Goal: Use online tool/utility: Use online tool/utility

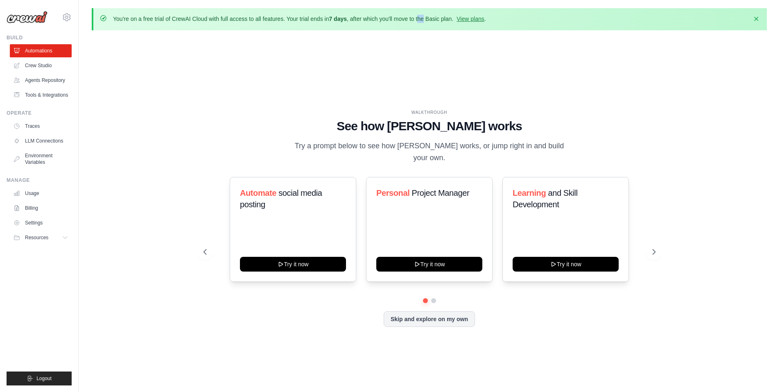
click at [424, 16] on p "You're on a free trial of CrewAI Cloud with full access to all features. Your t…" at bounding box center [299, 19] width 373 height 8
click at [481, 19] on link "View plans" at bounding box center [469, 19] width 27 height 7
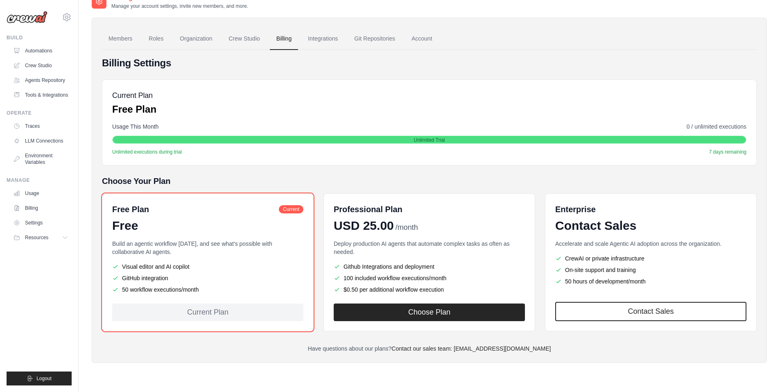
scroll to position [45, 0]
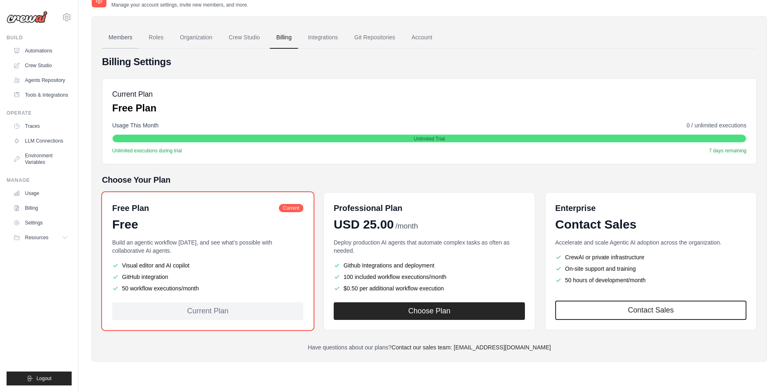
click at [114, 33] on link "Members" at bounding box center [120, 38] width 37 height 22
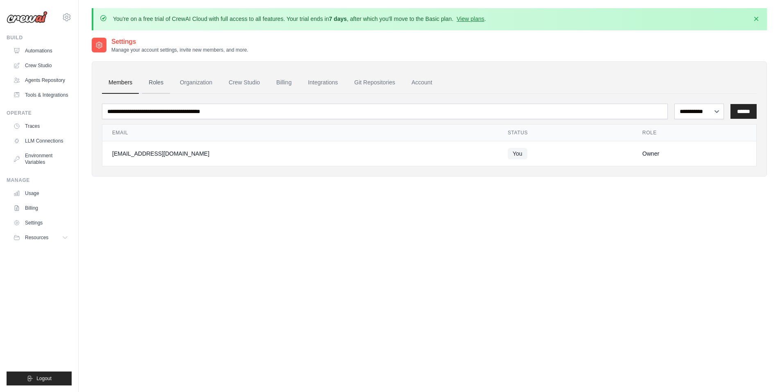
click at [149, 81] on link "Roles" at bounding box center [156, 83] width 28 height 22
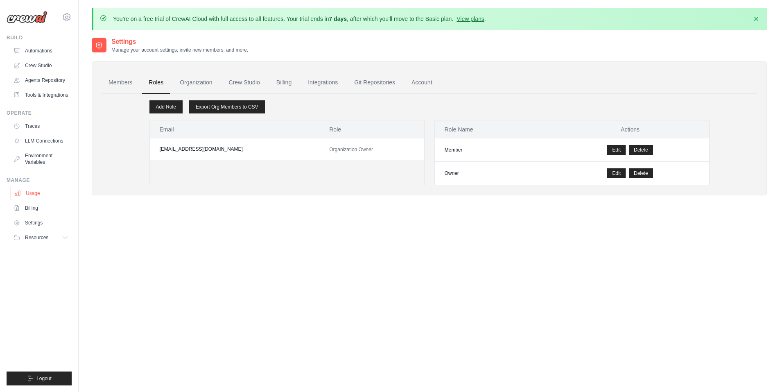
click at [33, 192] on link "Usage" at bounding box center [42, 193] width 62 height 13
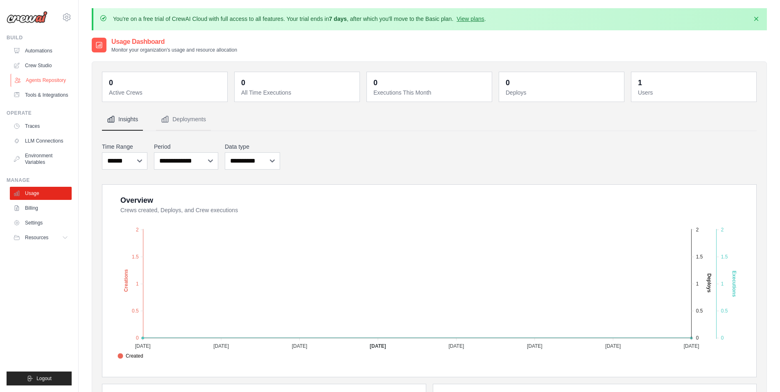
click at [48, 76] on link "Agents Repository" at bounding box center [42, 80] width 62 height 13
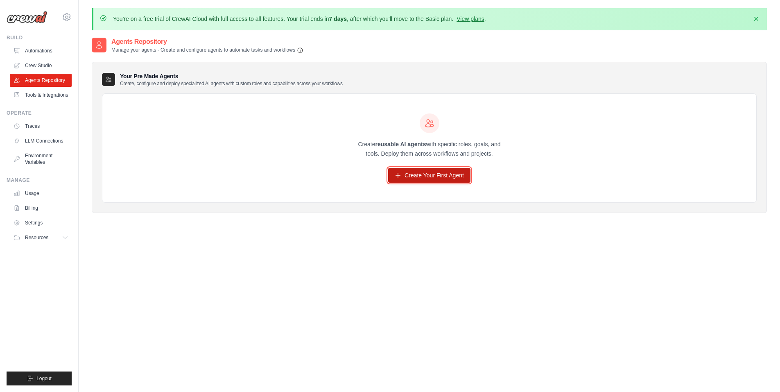
click at [424, 171] on link "Create Your First Agent" at bounding box center [429, 175] width 82 height 15
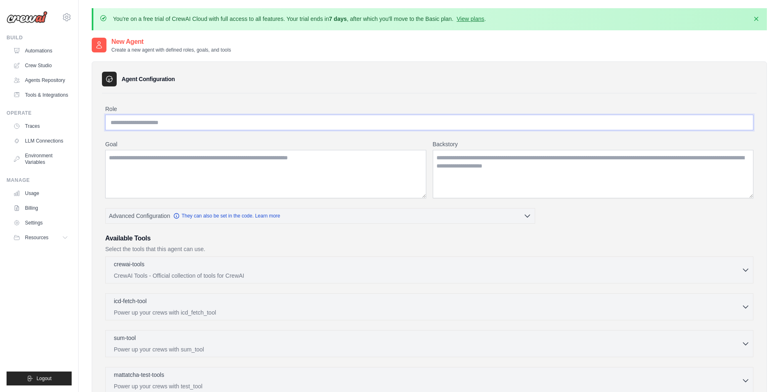
click at [187, 120] on input "Role" at bounding box center [429, 123] width 648 height 16
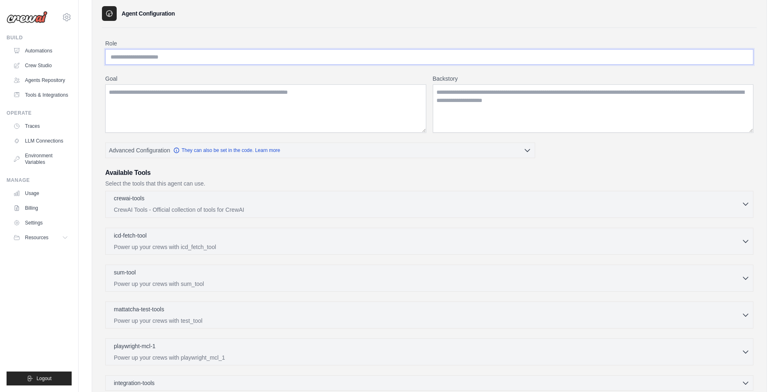
scroll to position [68, 0]
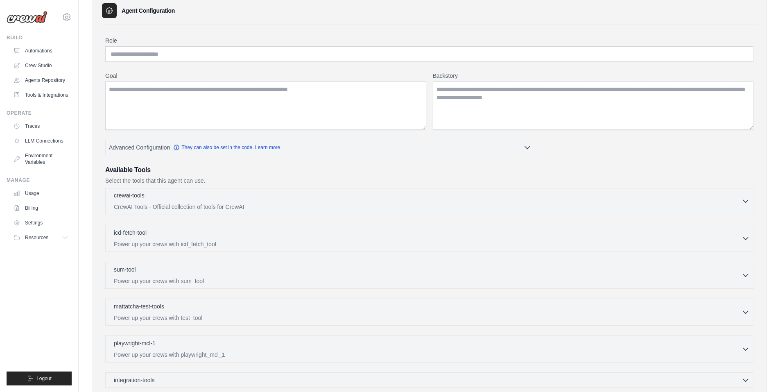
click at [740, 202] on div "crewai-tools 0 selected CrewAI Tools - Official collection of tools for CrewAI" at bounding box center [427, 201] width 627 height 20
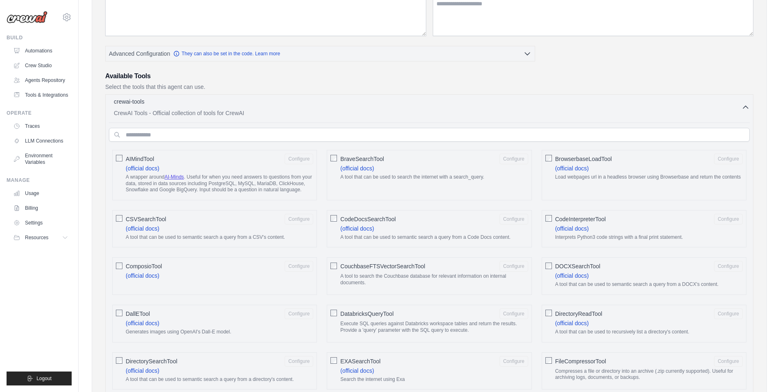
scroll to position [205, 0]
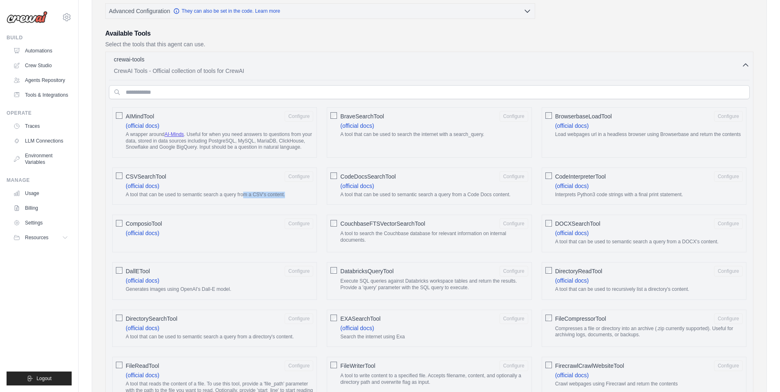
drag, startPoint x: 243, startPoint y: 194, endPoint x: 292, endPoint y: 190, distance: 48.8
click at [292, 190] on label "CSVSearchTool Configure (official docs) A tool that can be used to semantic sea…" at bounding box center [219, 186] width 187 height 30
click at [268, 244] on div "ComposioTool Configure (official docs)" at bounding box center [214, 233] width 205 height 38
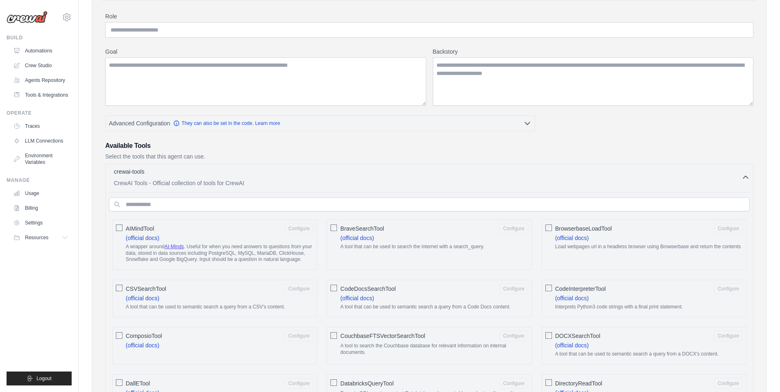
scroll to position [68, 0]
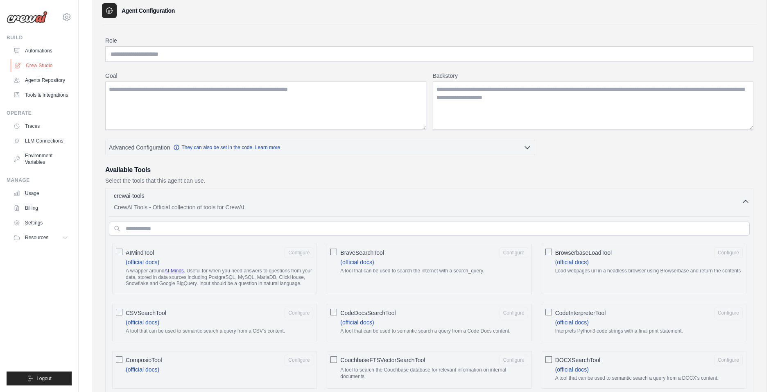
click at [45, 61] on link "Crew Studio" at bounding box center [42, 65] width 62 height 13
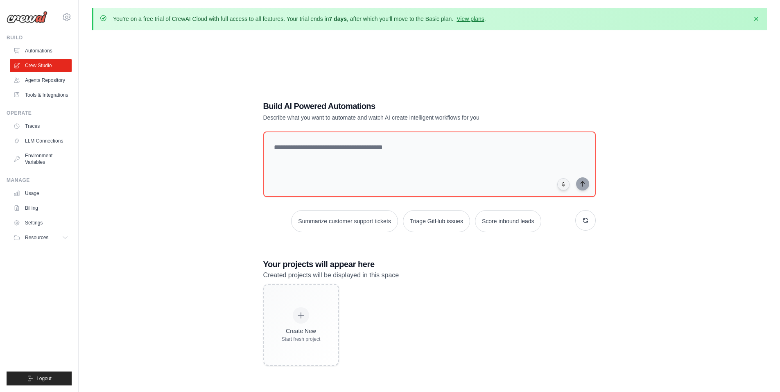
click at [521, 310] on div "Create New Start fresh project" at bounding box center [429, 325] width 332 height 82
click at [318, 159] on textarea at bounding box center [429, 164] width 336 height 66
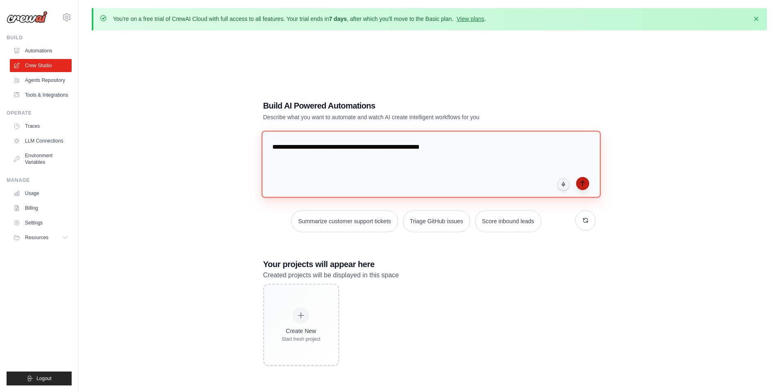
type textarea "**********"
click at [581, 185] on icon "submit" at bounding box center [582, 183] width 7 height 7
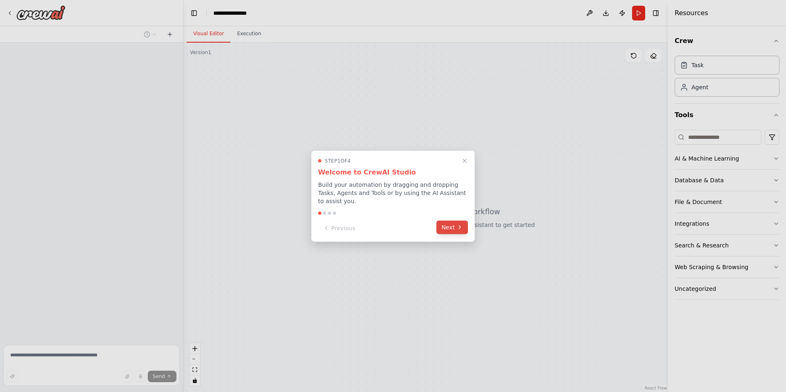
click at [454, 226] on button "Next" at bounding box center [452, 227] width 32 height 14
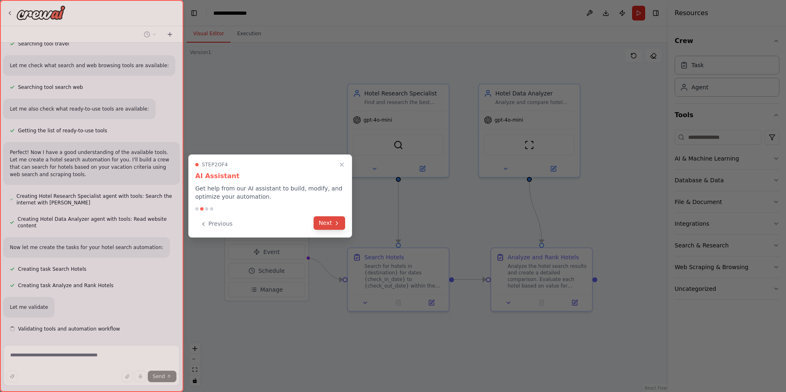
scroll to position [208, 0]
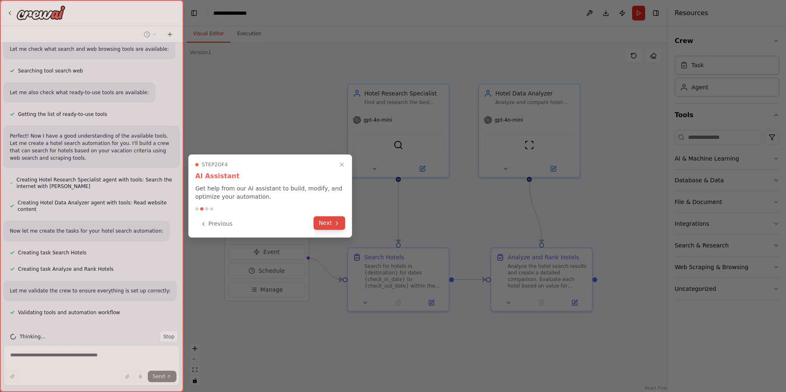
click at [336, 226] on button "Next" at bounding box center [329, 223] width 32 height 14
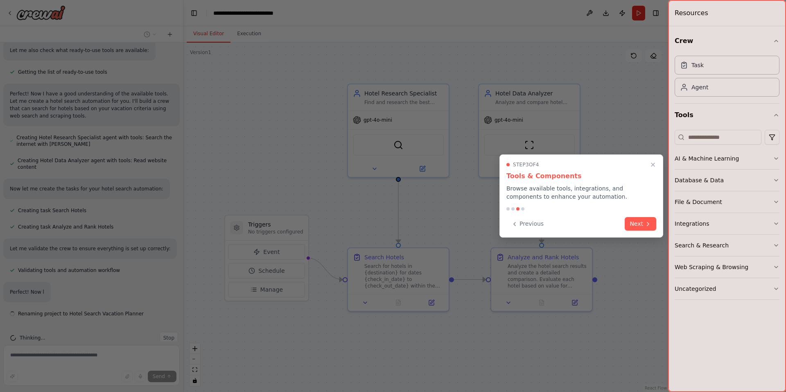
scroll to position [252, 0]
click at [645, 223] on icon at bounding box center [648, 223] width 7 height 7
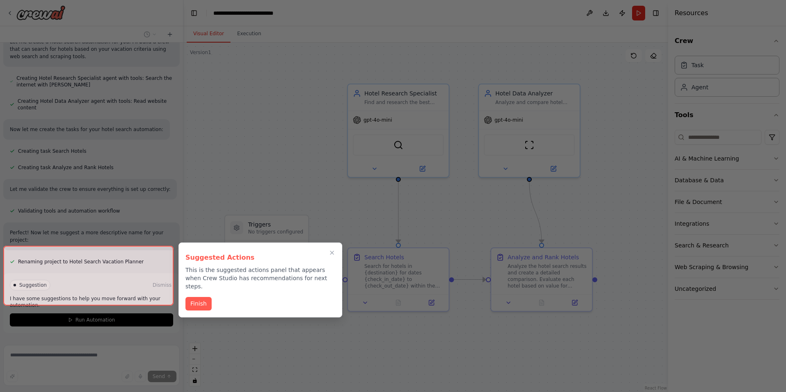
scroll to position [318, 0]
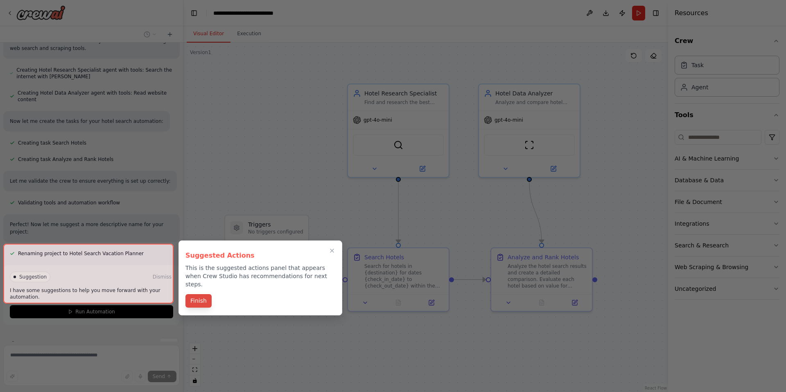
click at [206, 294] on button "Finish" at bounding box center [198, 301] width 26 height 14
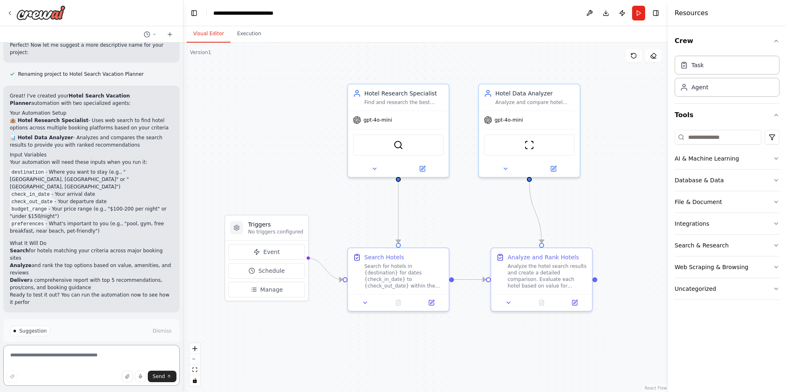
scroll to position [505, 0]
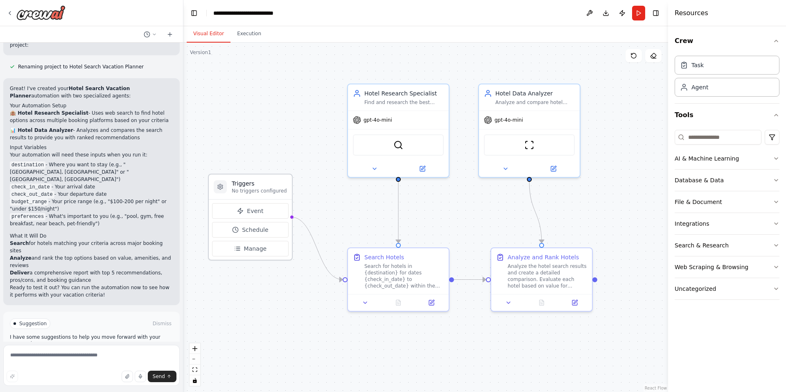
drag, startPoint x: 290, startPoint y: 227, endPoint x: 273, endPoint y: 191, distance: 40.1
click at [273, 191] on div "Triggers No triggers configured" at bounding box center [259, 186] width 55 height 15
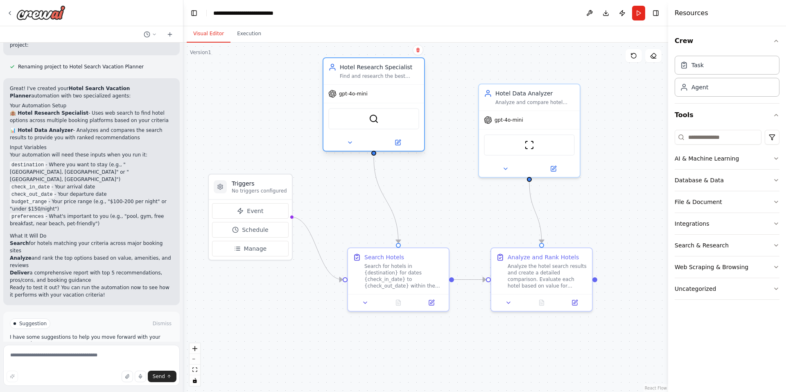
drag, startPoint x: 400, startPoint y: 98, endPoint x: 377, endPoint y: 70, distance: 36.0
click at [377, 70] on div "Hotel Research Specialist Find and research the best hotel options for {destina…" at bounding box center [379, 71] width 79 height 16
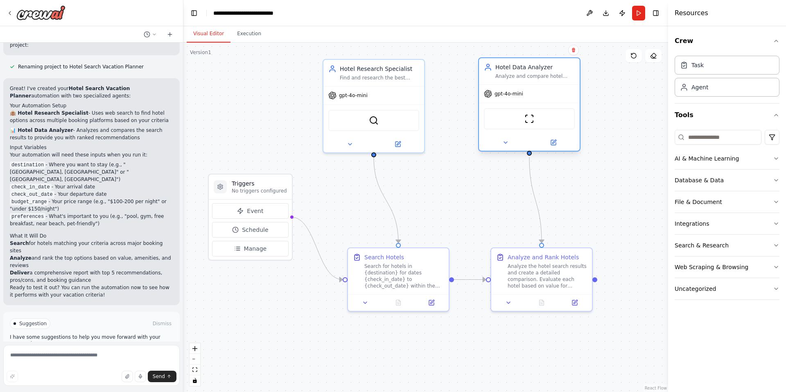
drag, startPoint x: 516, startPoint y: 100, endPoint x: 516, endPoint y: 72, distance: 27.4
click at [516, 72] on div "Hotel Data Analyzer Analyze and compare hotel search results for {destination},…" at bounding box center [534, 71] width 79 height 16
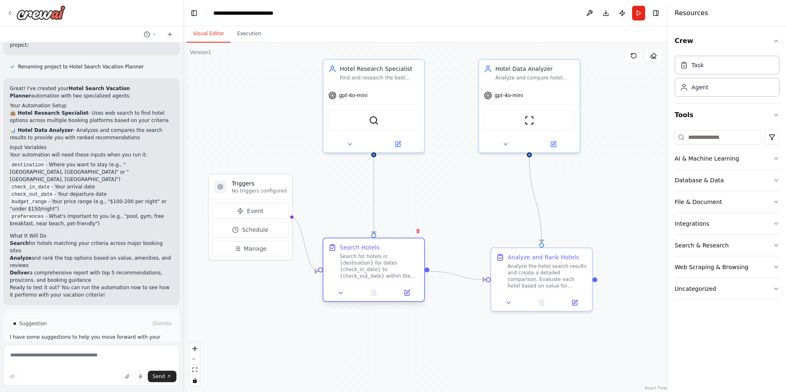
drag, startPoint x: 420, startPoint y: 255, endPoint x: 395, endPoint y: 249, distance: 25.4
click at [395, 249] on div "Search Hotels" at bounding box center [379, 247] width 79 height 8
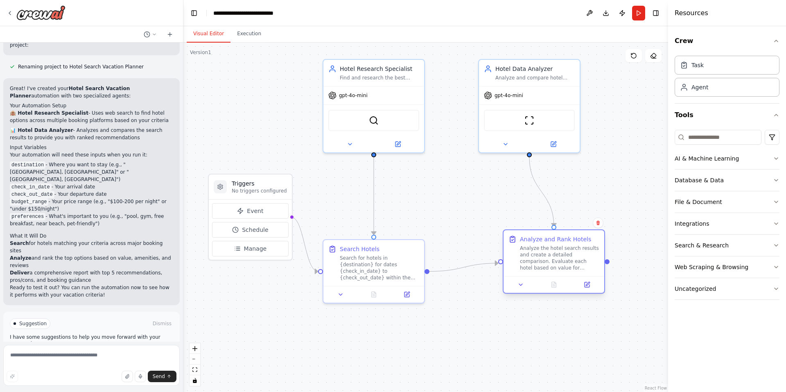
drag, startPoint x: 559, startPoint y: 260, endPoint x: 574, endPoint y: 240, distance: 25.1
click at [574, 240] on div "Analyze and Rank Hotels Analyze the hotel search results and create a detailed …" at bounding box center [559, 253] width 79 height 36
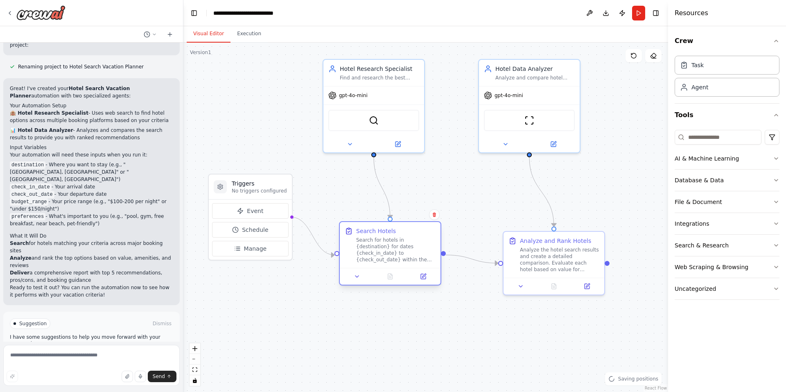
drag, startPoint x: 395, startPoint y: 251, endPoint x: 413, endPoint y: 238, distance: 21.6
click at [413, 238] on div "Search Hotels Search for hotels in {destination} for dates {check_in_date} to {…" at bounding box center [395, 245] width 79 height 36
click at [83, 355] on span "Run Automation" at bounding box center [95, 358] width 40 height 7
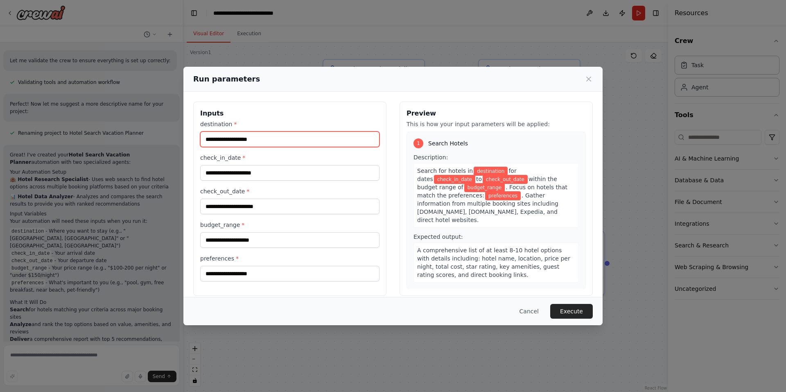
click at [256, 141] on input "destination *" at bounding box center [289, 139] width 179 height 16
type input "********"
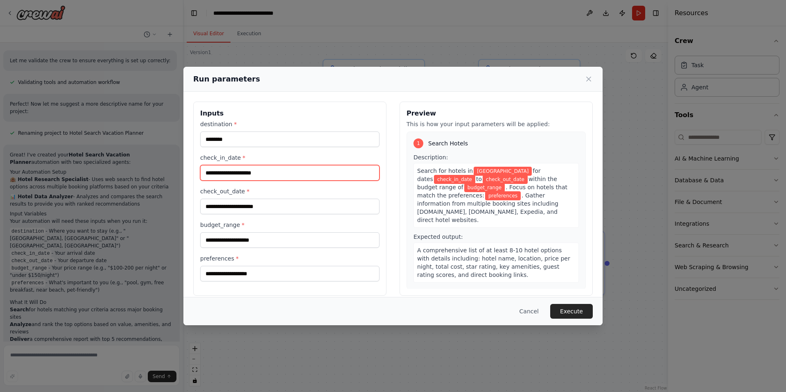
click at [248, 174] on input "check_in_date *" at bounding box center [289, 173] width 179 height 16
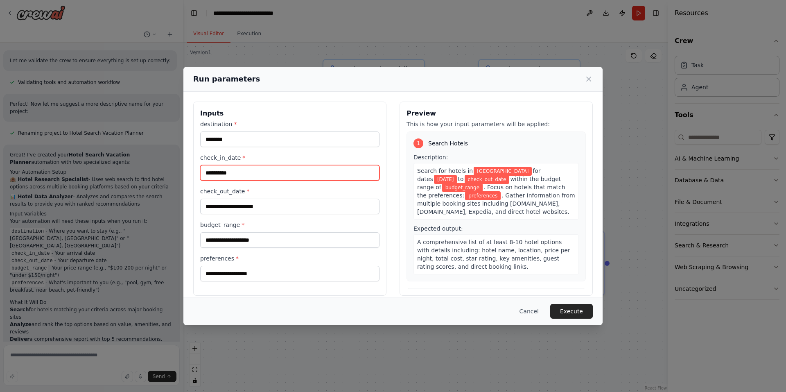
type input "**********"
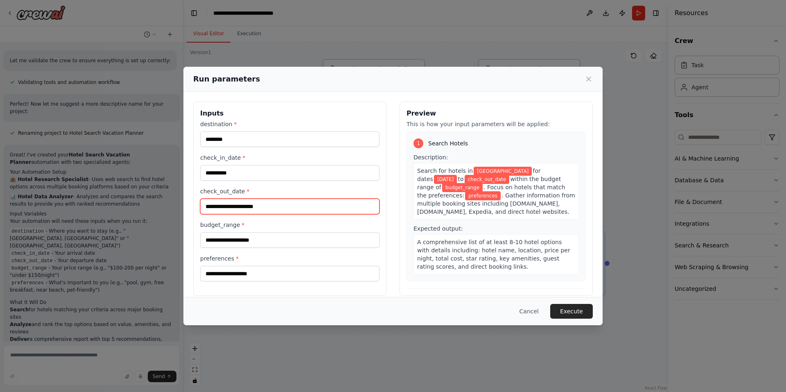
click at [246, 204] on input "check_out_date *" at bounding box center [289, 206] width 179 height 16
type input "*"
type input "**********"
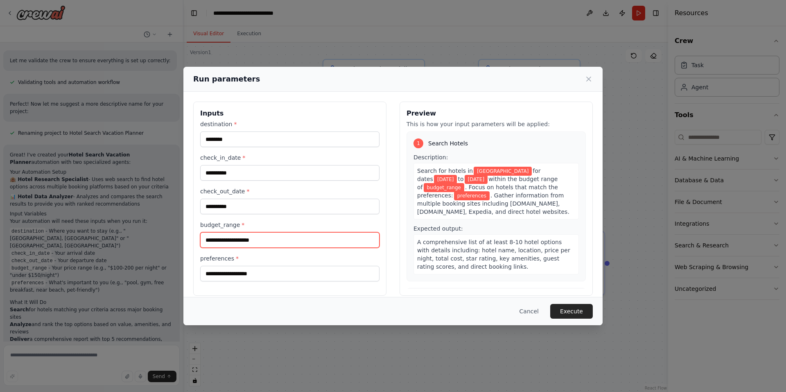
click at [255, 237] on input "budget_range *" at bounding box center [289, 240] width 179 height 16
type input "***"
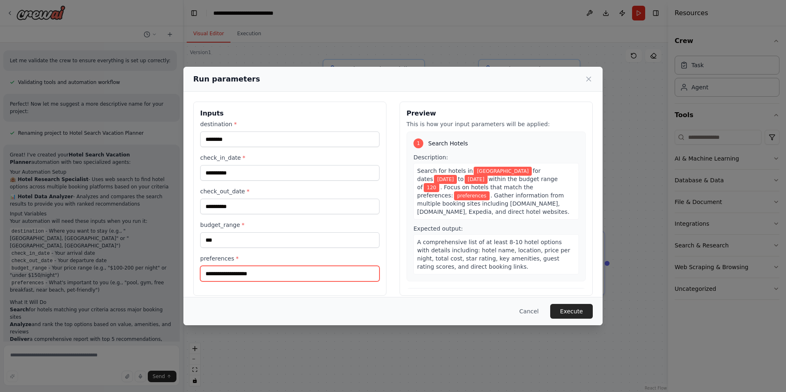
click at [251, 272] on input "preferences *" at bounding box center [289, 274] width 179 height 16
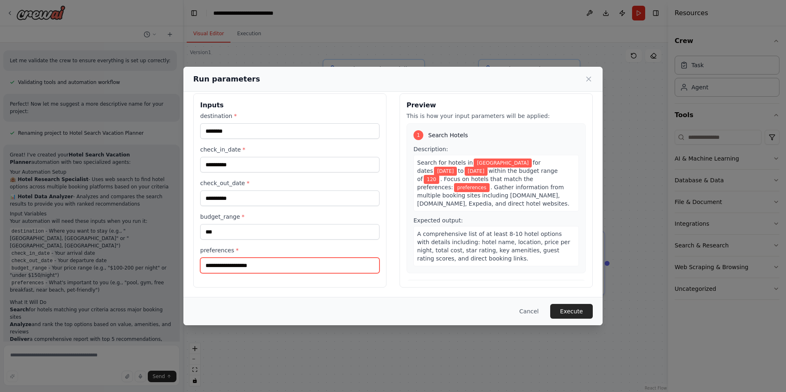
click at [266, 259] on input "preferences *" at bounding box center [289, 265] width 179 height 16
type input "*"
type input "**********"
click at [304, 286] on div "**********" at bounding box center [289, 190] width 193 height 194
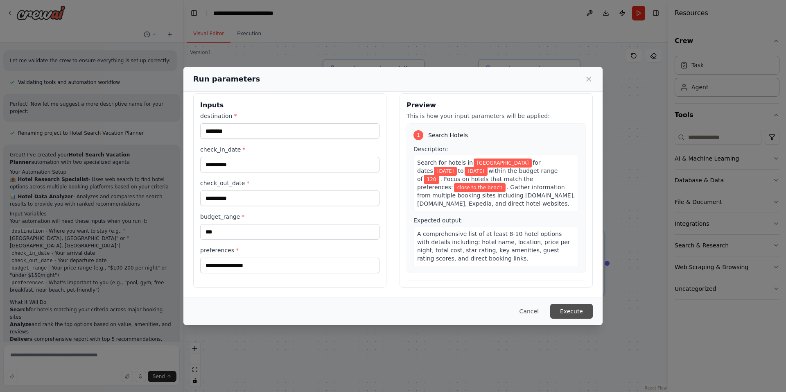
click at [575, 311] on button "Execute" at bounding box center [571, 311] width 43 height 15
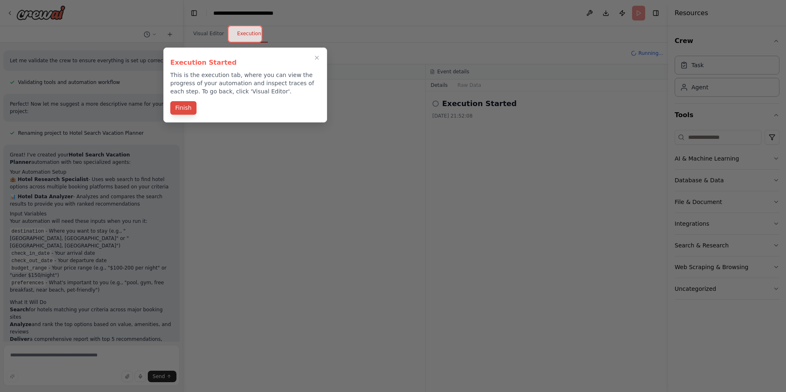
click at [180, 111] on button "Finish" at bounding box center [183, 108] width 26 height 14
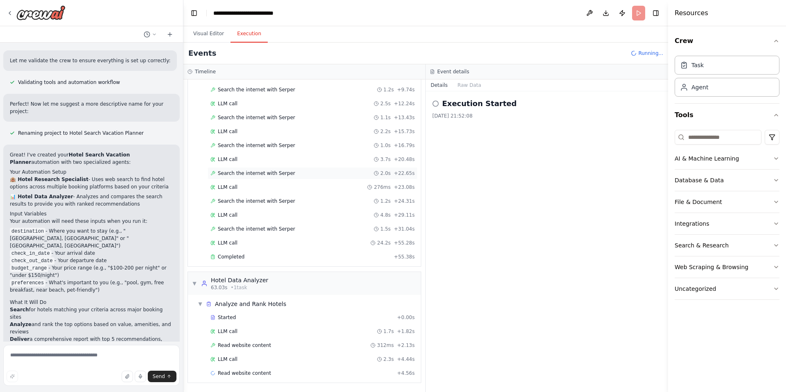
scroll to position [137, 0]
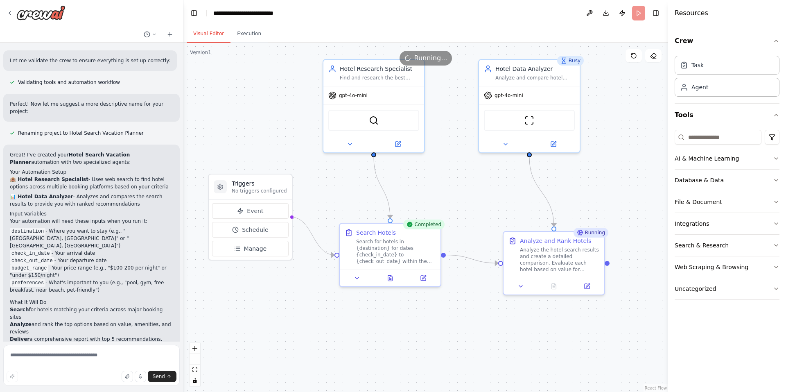
click at [198, 39] on button "Visual Editor" at bounding box center [209, 33] width 44 height 17
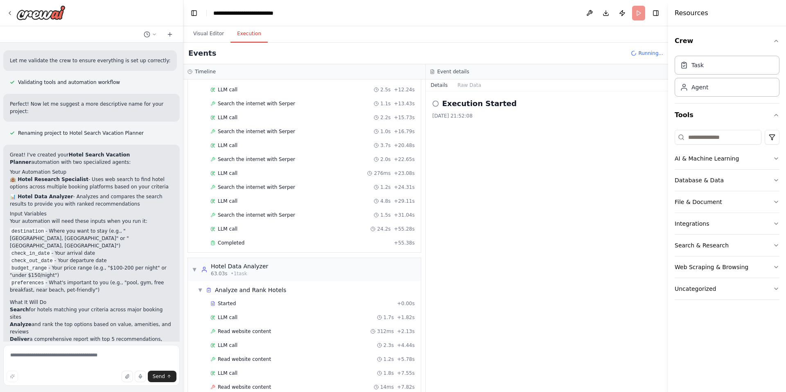
click at [239, 36] on button "Execution" at bounding box center [248, 33] width 37 height 17
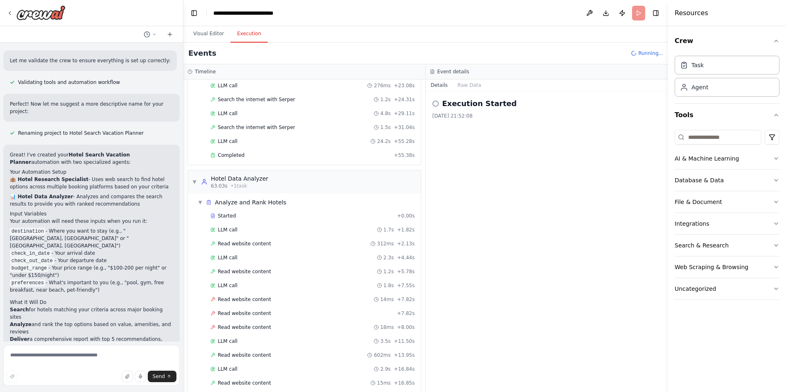
scroll to position [248, 0]
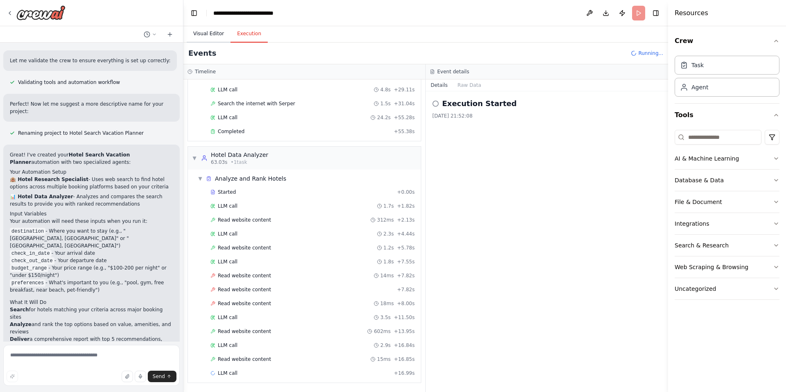
click at [212, 38] on button "Visual Editor" at bounding box center [209, 33] width 44 height 17
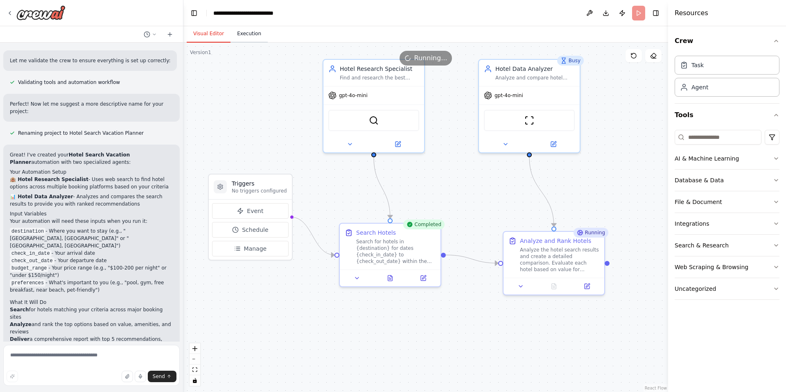
click at [247, 29] on button "Execution" at bounding box center [248, 33] width 37 height 17
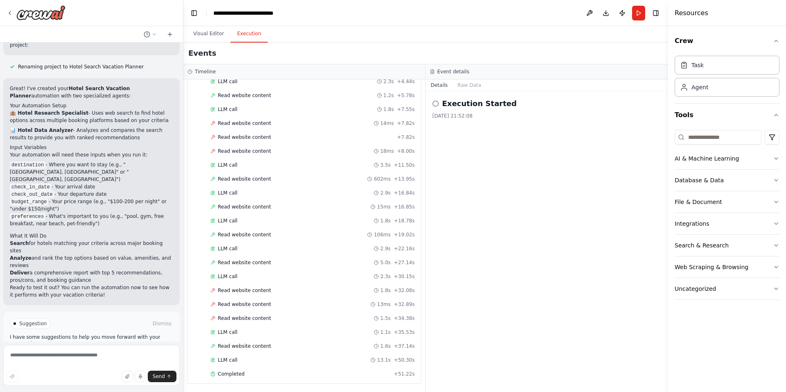
scroll to position [401, 0]
click at [210, 34] on button "Visual Editor" at bounding box center [209, 33] width 44 height 17
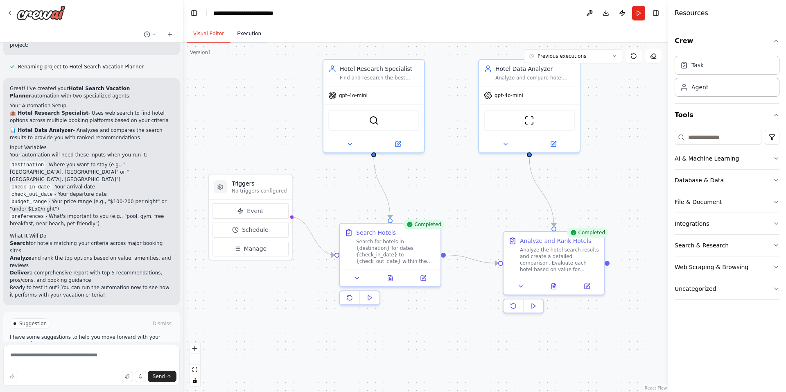
click at [238, 32] on button "Execution" at bounding box center [248, 33] width 37 height 17
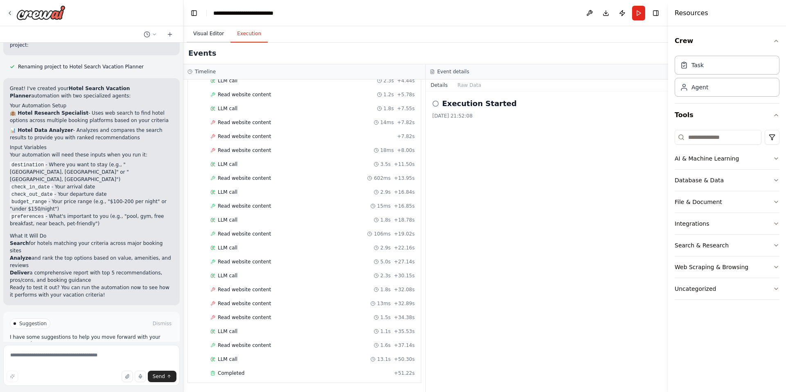
click at [210, 34] on button "Visual Editor" at bounding box center [209, 33] width 44 height 17
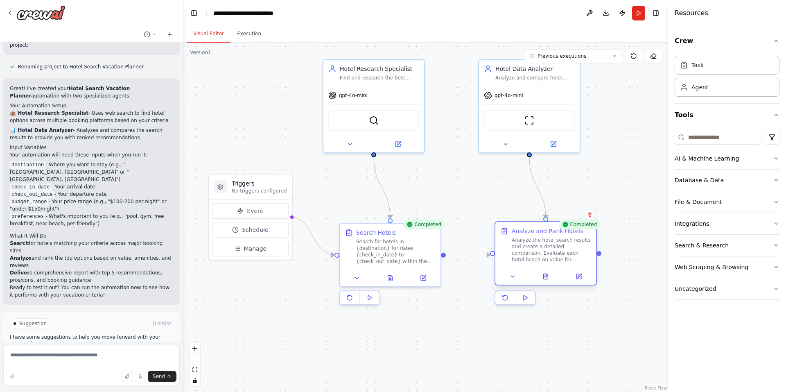
drag, startPoint x: 549, startPoint y: 259, endPoint x: 539, endPoint y: 250, distance: 13.9
click at [539, 250] on div "Analyze the hotel search results and create a detailed comparison. Evaluate eac…" at bounding box center [551, 250] width 79 height 26
click at [249, 33] on button "Execution" at bounding box center [248, 33] width 37 height 17
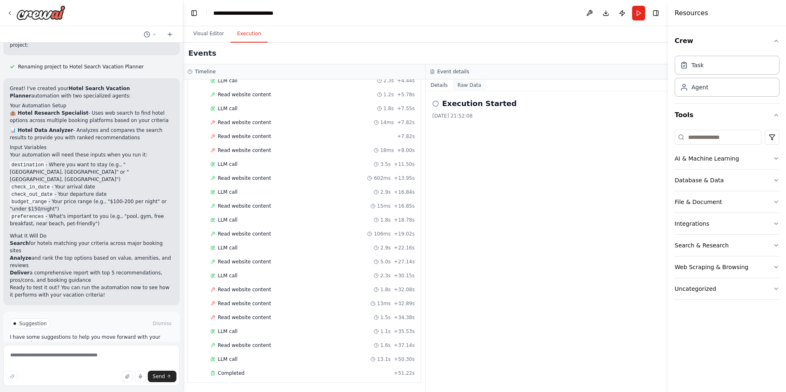
click at [468, 82] on button "Raw Data" at bounding box center [470, 84] width 34 height 11
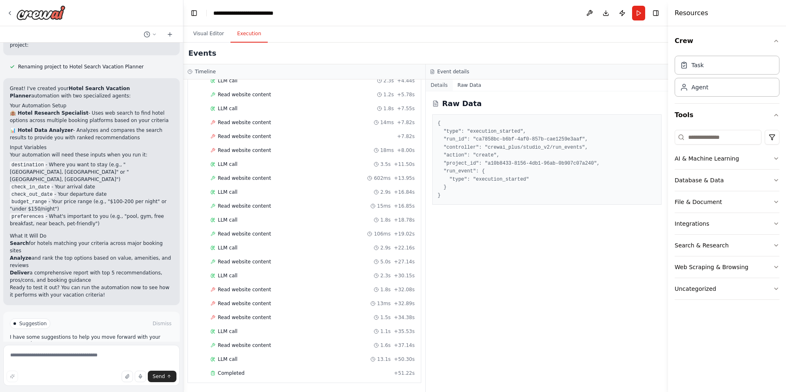
click at [435, 86] on button "Details" at bounding box center [439, 84] width 27 height 11
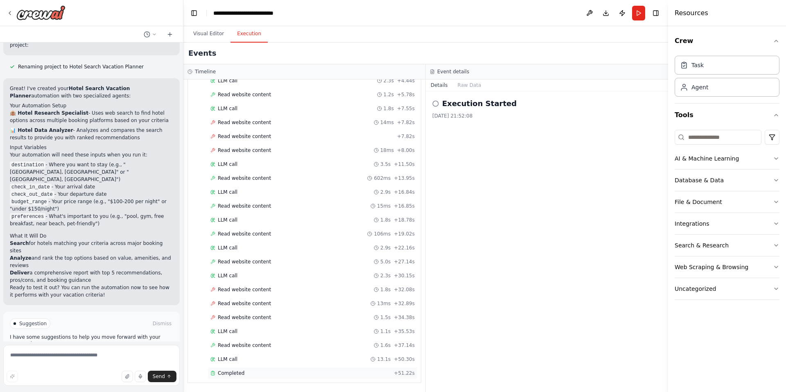
click at [242, 374] on div "Completed" at bounding box center [300, 373] width 180 height 7
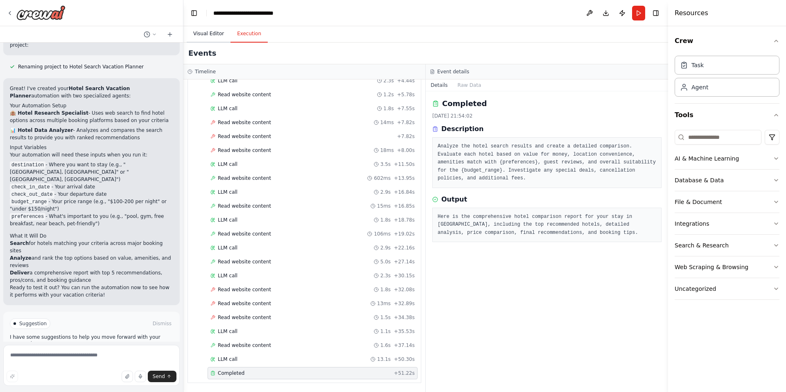
click at [201, 35] on button "Visual Editor" at bounding box center [209, 33] width 44 height 17
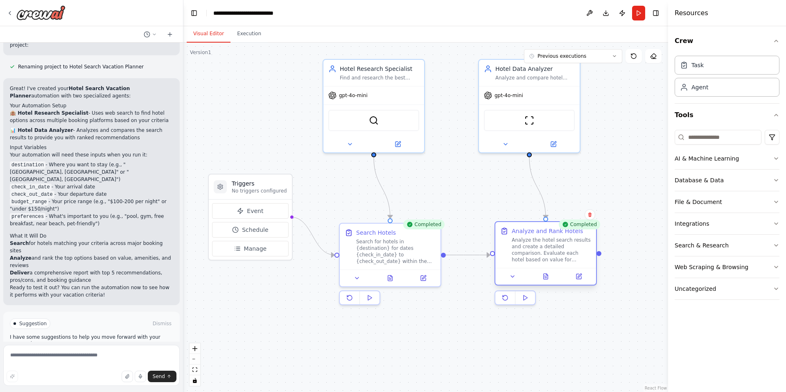
click at [547, 240] on div "Analyze the hotel search results and create a detailed comparison. Evaluate eac…" at bounding box center [551, 250] width 79 height 26
click at [546, 240] on div "Analyze the hotel search results and create a detailed comparison. Evaluate eac…" at bounding box center [551, 250] width 79 height 26
click at [548, 93] on div "gpt-4o-mini" at bounding box center [529, 94] width 101 height 18
click at [528, 75] on div "Analyze and compare hotel search results for {destination}, evaluating options …" at bounding box center [534, 76] width 79 height 7
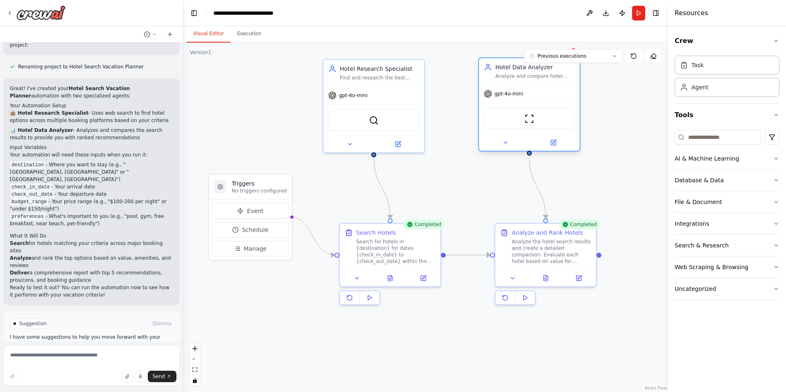
click at [528, 75] on div "Analyze and compare hotel search results for {destination}, evaluating options …" at bounding box center [534, 76] width 79 height 7
click at [530, 118] on img at bounding box center [529, 119] width 10 height 10
click at [371, 117] on img at bounding box center [374, 119] width 10 height 10
click at [239, 36] on button "Execution" at bounding box center [248, 33] width 37 height 17
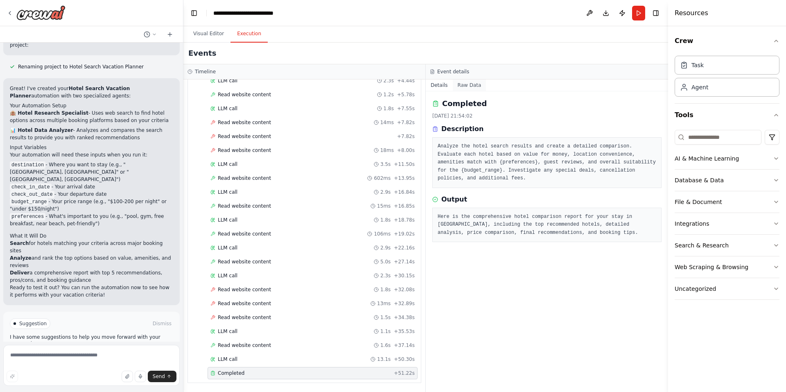
click at [462, 88] on button "Raw Data" at bounding box center [470, 84] width 34 height 11
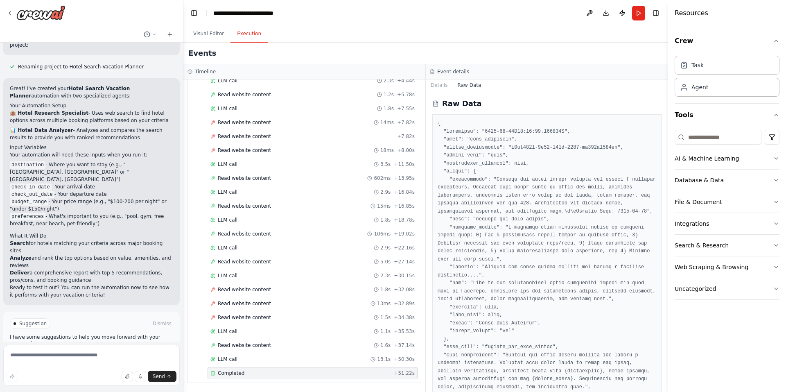
scroll to position [354, 0]
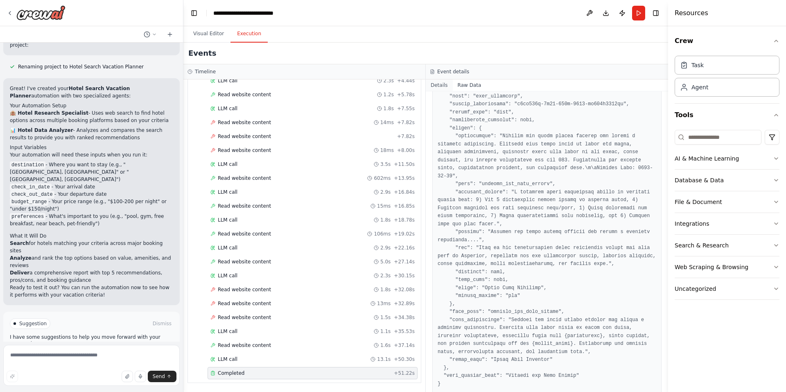
click at [435, 88] on button "Details" at bounding box center [439, 84] width 27 height 11
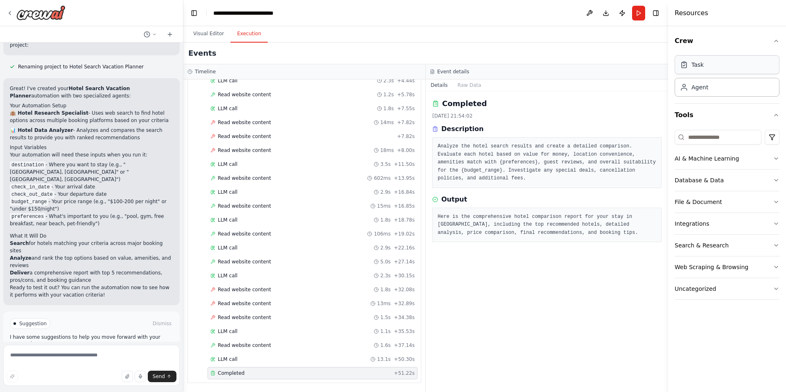
click at [750, 60] on div "Task" at bounding box center [726, 64] width 105 height 19
click at [726, 92] on div "Agent" at bounding box center [726, 86] width 105 height 19
click at [197, 11] on button "Toggle Left Sidebar" at bounding box center [193, 12] width 11 height 11
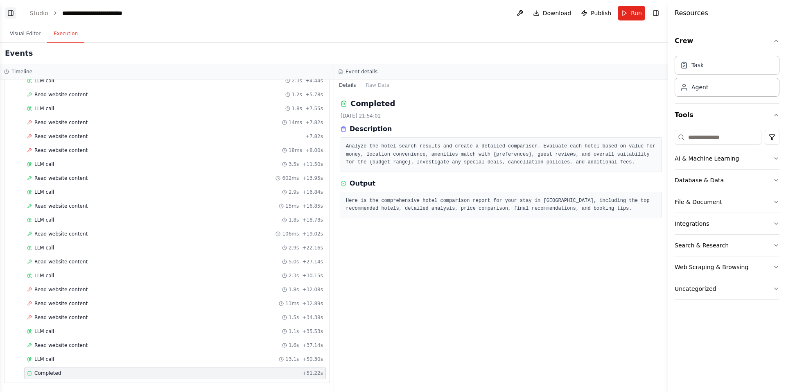
click at [11, 13] on button "Toggle Left Sidebar" at bounding box center [10, 12] width 11 height 11
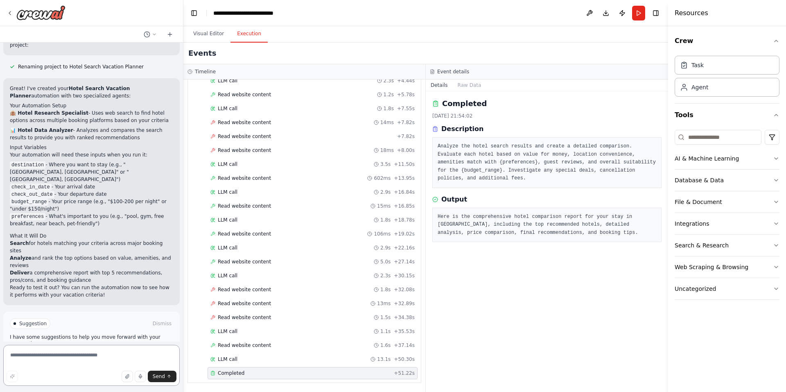
click at [69, 356] on textarea at bounding box center [91, 365] width 176 height 41
click at [257, 124] on span "Read website content" at bounding box center [244, 122] width 53 height 7
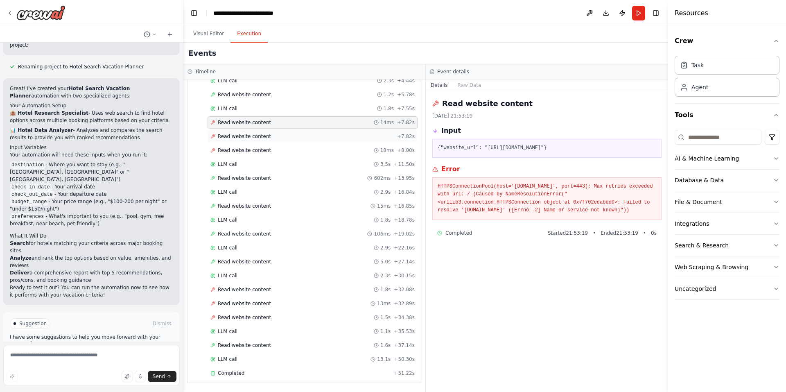
click at [255, 136] on span "Read website content" at bounding box center [244, 136] width 53 height 7
click at [255, 148] on span "Read website content" at bounding box center [244, 150] width 53 height 7
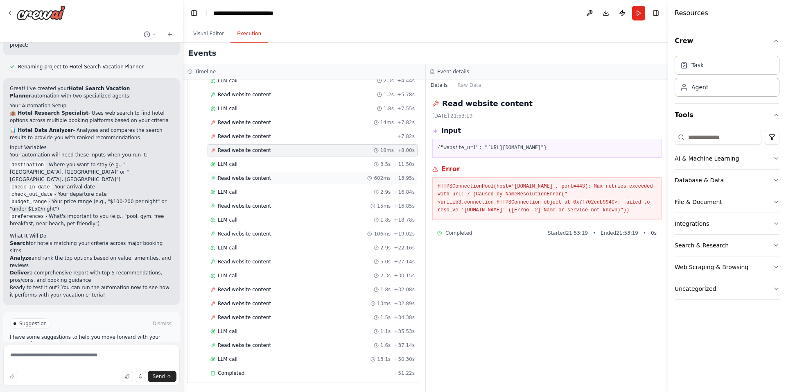
click at [236, 182] on div "Read website content 602ms + 13.95s" at bounding box center [312, 178] width 210 height 12
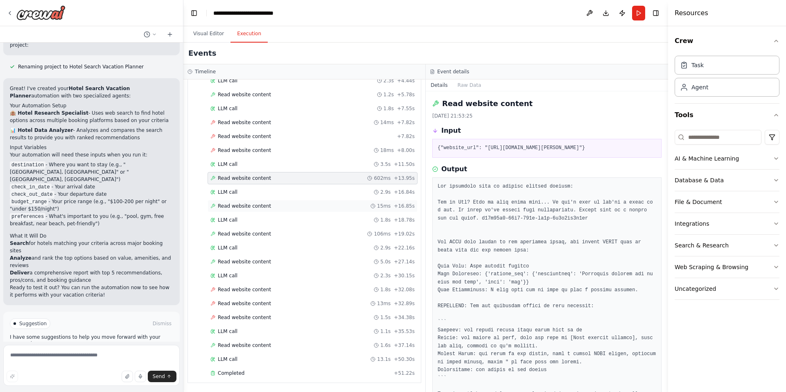
click at [238, 203] on span "Read website content" at bounding box center [244, 206] width 53 height 7
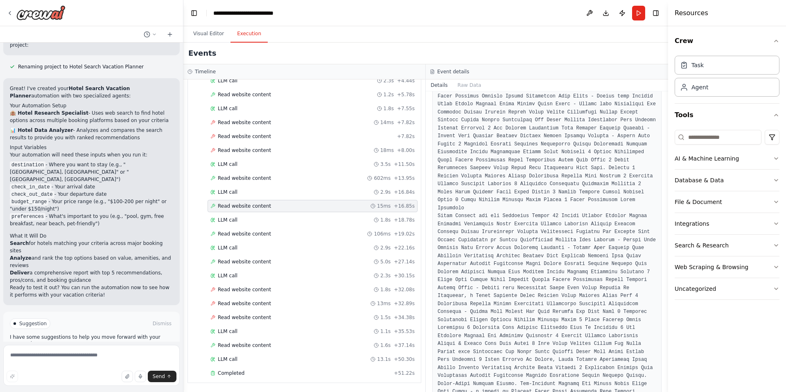
scroll to position [3402, 0]
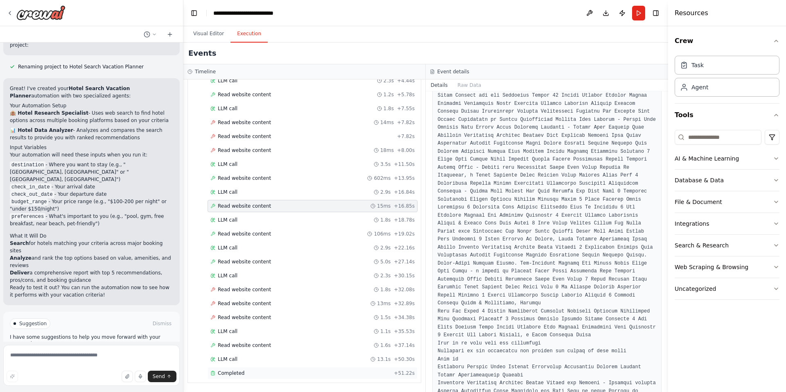
click at [245, 372] on div "Completed" at bounding box center [300, 373] width 180 height 7
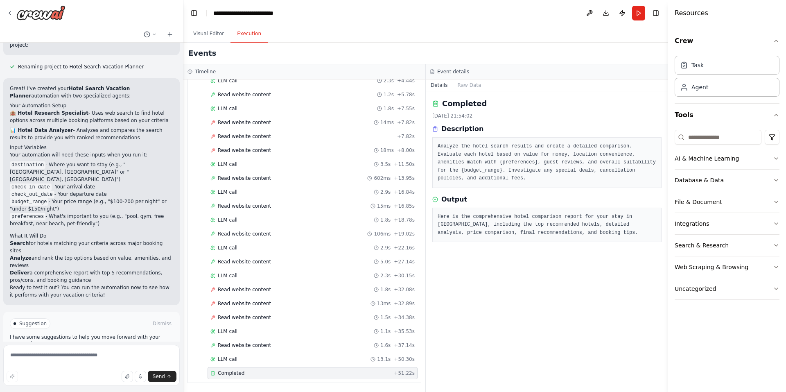
click at [537, 15] on header "**********" at bounding box center [425, 13] width 485 height 26
click at [591, 13] on button at bounding box center [589, 13] width 13 height 15
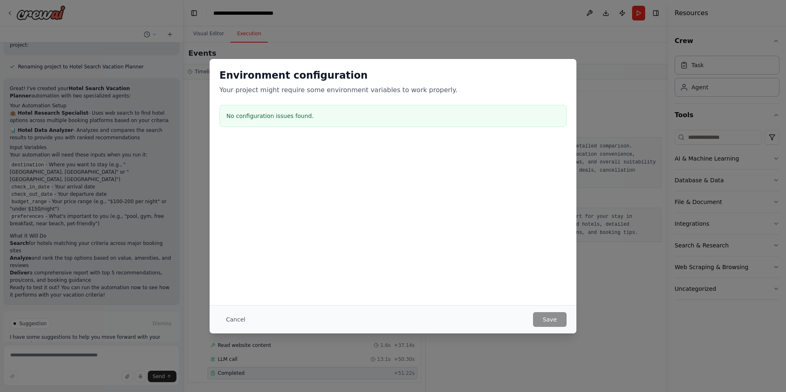
click at [595, 16] on div "Environment configuration Your project might require some environment variables…" at bounding box center [393, 196] width 786 height 392
click at [237, 320] on button "Cancel" at bounding box center [235, 319] width 32 height 15
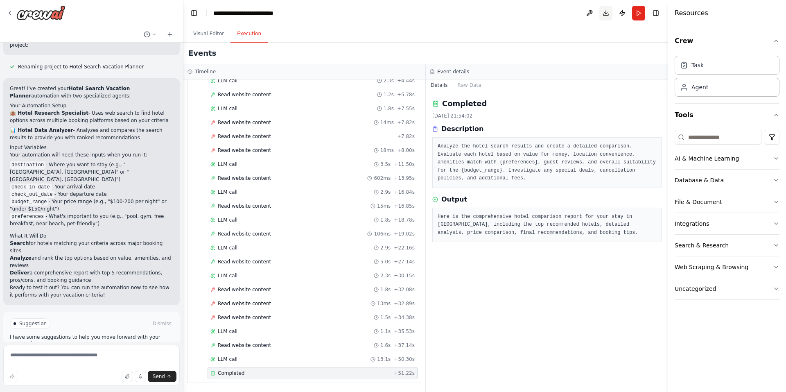
click at [607, 9] on button "Download" at bounding box center [605, 13] width 13 height 15
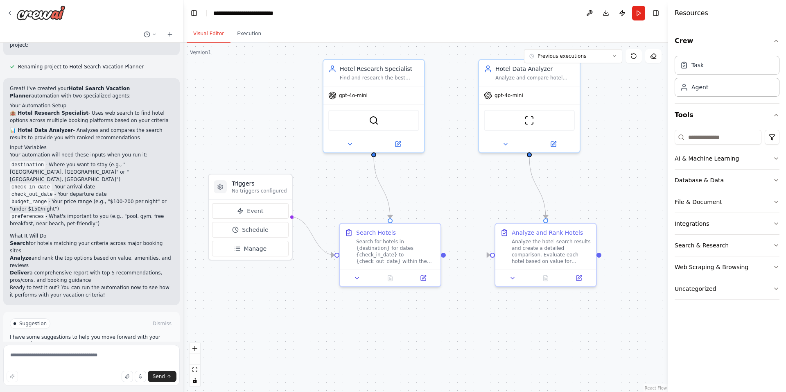
click at [213, 34] on button "Visual Editor" at bounding box center [209, 33] width 44 height 17
click at [243, 31] on button "Execution" at bounding box center [248, 33] width 37 height 17
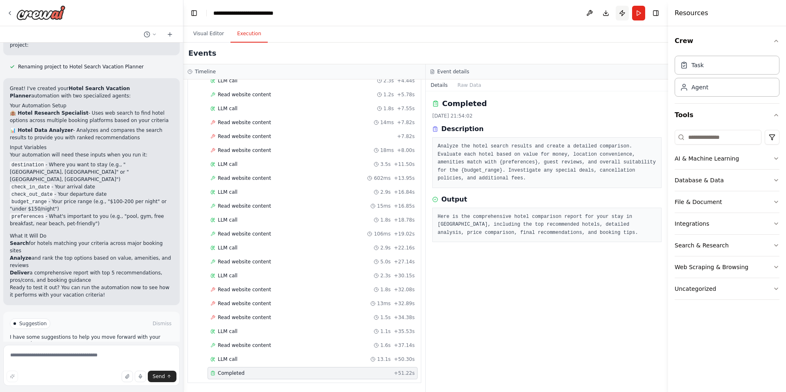
click at [623, 14] on button "Publish" at bounding box center [621, 13] width 13 height 15
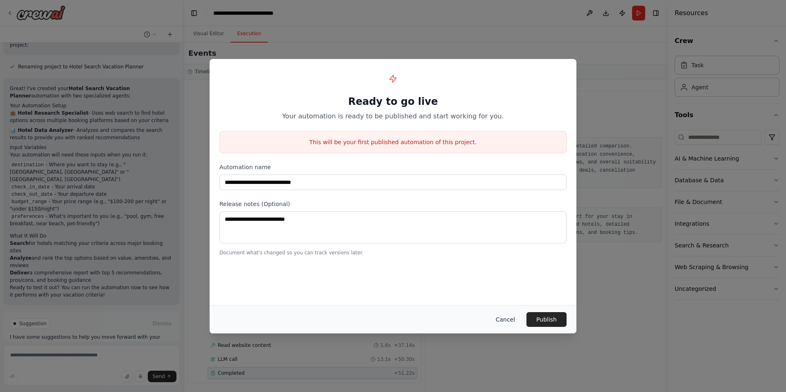
click at [510, 319] on button "Cancel" at bounding box center [505, 319] width 32 height 15
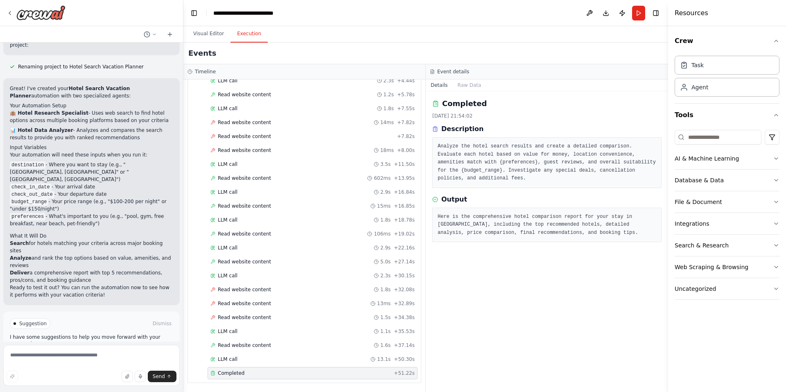
click at [510, 319] on div "Completed 06/10/2025, 21:54:02 Description Analyze the hotel search results and…" at bounding box center [547, 241] width 242 height 300
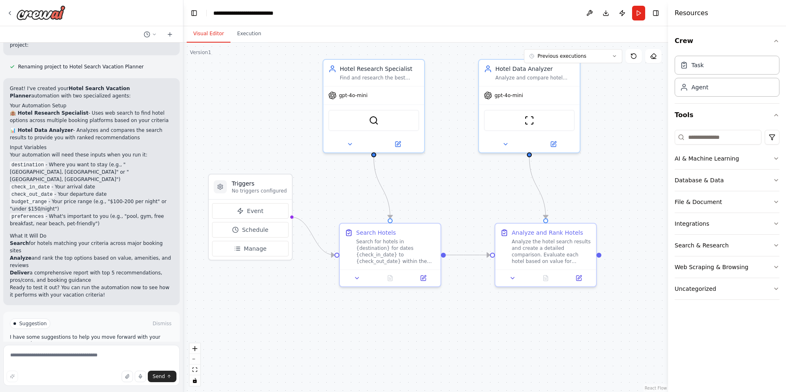
click at [204, 35] on button "Visual Editor" at bounding box center [209, 33] width 44 height 17
click at [529, 257] on div "Analyze the hotel search results and create a detailed comparison. Evaluate eac…" at bounding box center [551, 250] width 79 height 26
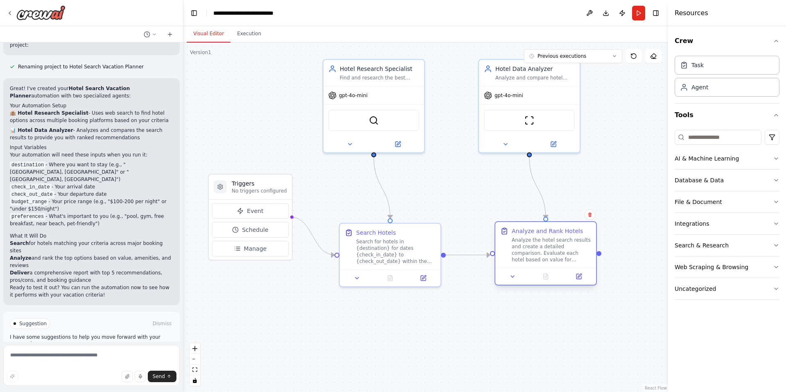
click at [529, 257] on div "Analyze the hotel search results and create a detailed comparison. Evaluate eac…" at bounding box center [551, 250] width 79 height 26
click at [521, 69] on div "Hotel Data Analyzer" at bounding box center [534, 67] width 79 height 8
click at [363, 78] on div "Find and research the best hotel options for {destination} based on {check_in_d…" at bounding box center [379, 76] width 79 height 7
click at [155, 34] on icon at bounding box center [154, 34] width 5 height 5
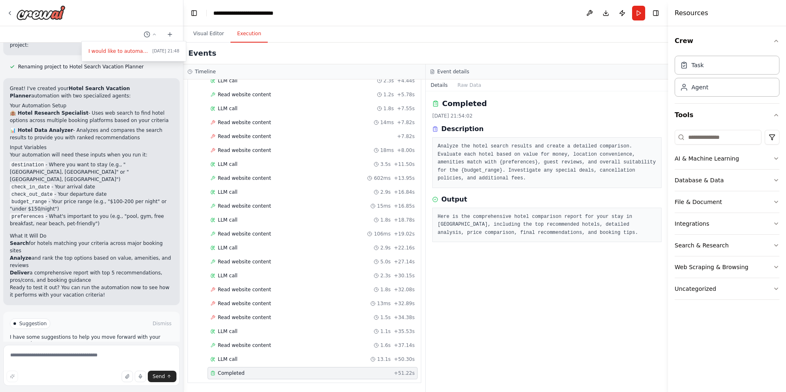
click at [251, 34] on button "Execution" at bounding box center [248, 33] width 37 height 17
drag, startPoint x: 246, startPoint y: 372, endPoint x: 240, endPoint y: 358, distance: 15.2
click at [246, 372] on div "Completed" at bounding box center [300, 373] width 180 height 7
click at [232, 354] on div "LLM call 13.1s + 50.30s" at bounding box center [312, 359] width 210 height 12
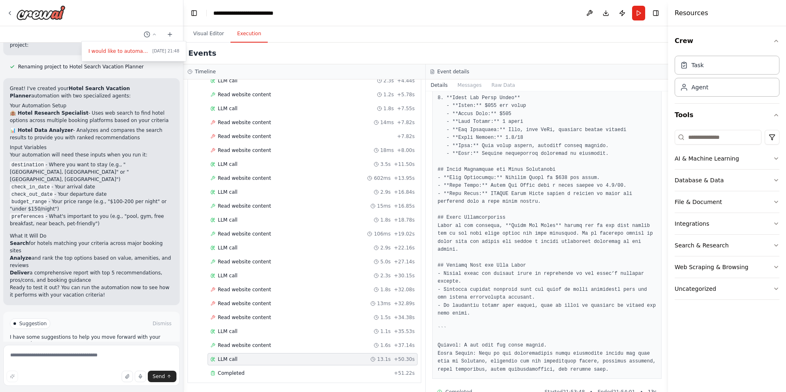
scroll to position [419, 0]
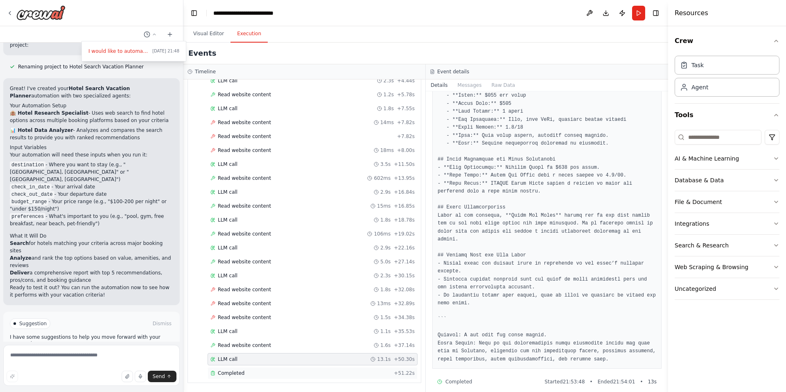
click at [321, 374] on div "Completed" at bounding box center [300, 373] width 180 height 7
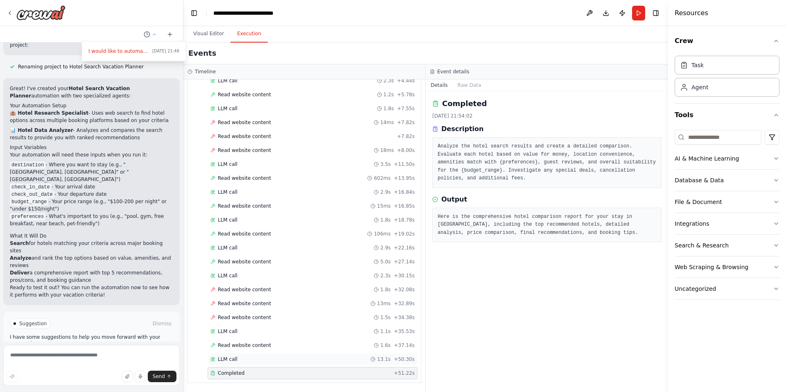
click at [301, 357] on div "LLM call 13.1s + 50.30s" at bounding box center [312, 359] width 204 height 7
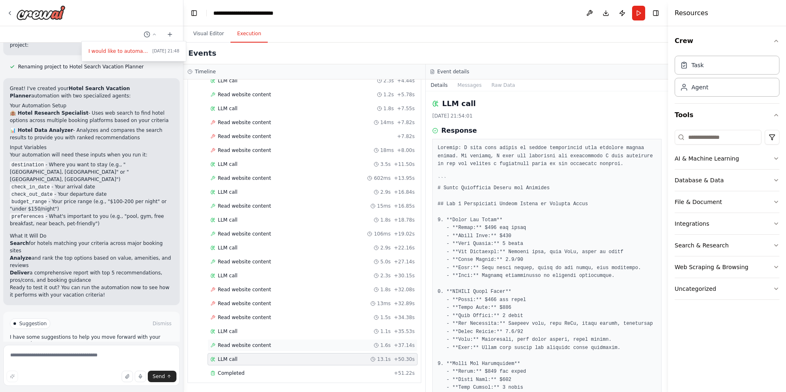
click at [285, 343] on div "Read website content 1.6s + 37.14s" at bounding box center [312, 345] width 204 height 7
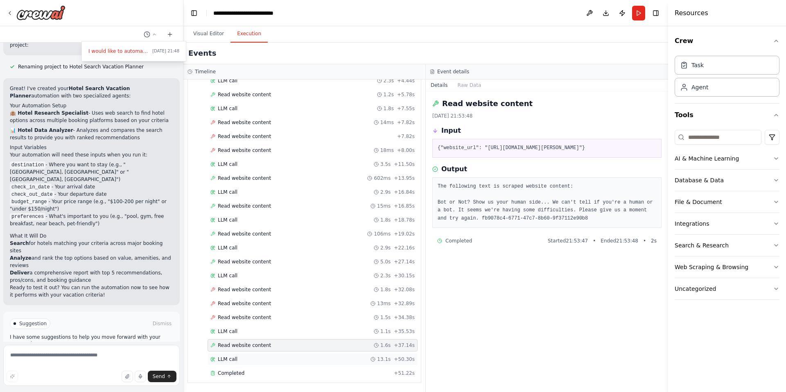
click at [282, 355] on div "LLM call 13.1s + 50.30s" at bounding box center [312, 359] width 210 height 12
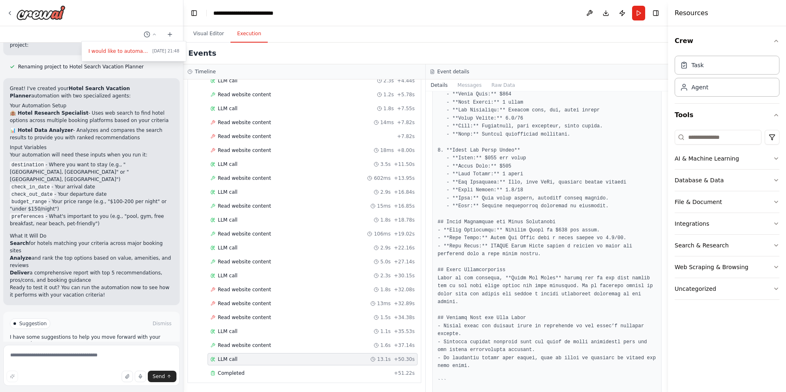
scroll to position [409, 0]
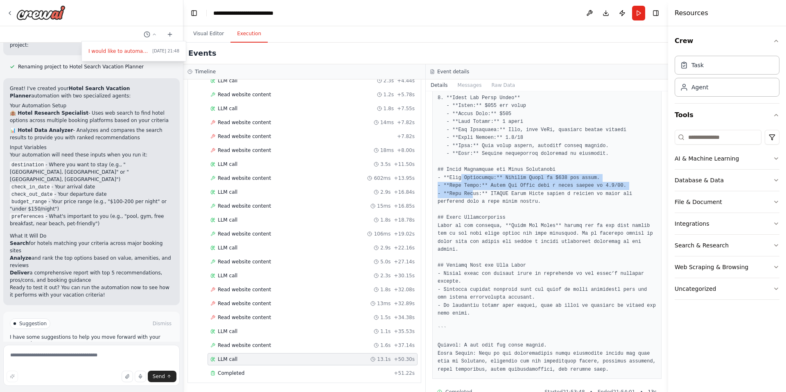
drag, startPoint x: 459, startPoint y: 181, endPoint x: 469, endPoint y: 190, distance: 13.9
click at [469, 190] on pre at bounding box center [546, 54] width 219 height 638
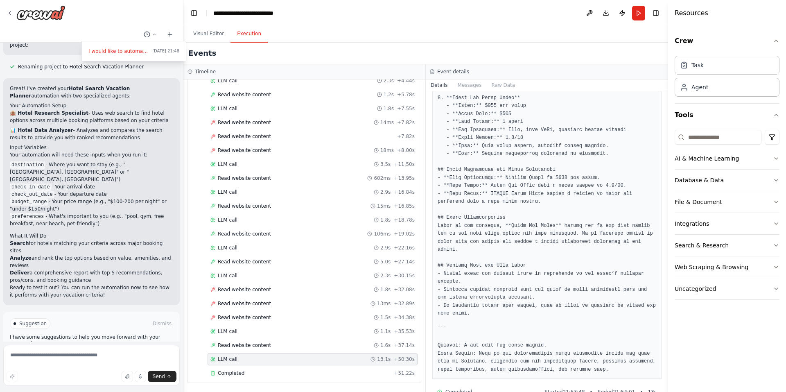
click at [513, 206] on pre at bounding box center [546, 54] width 219 height 638
click at [513, 205] on pre at bounding box center [546, 54] width 219 height 638
click at [488, 192] on pre at bounding box center [546, 54] width 219 height 638
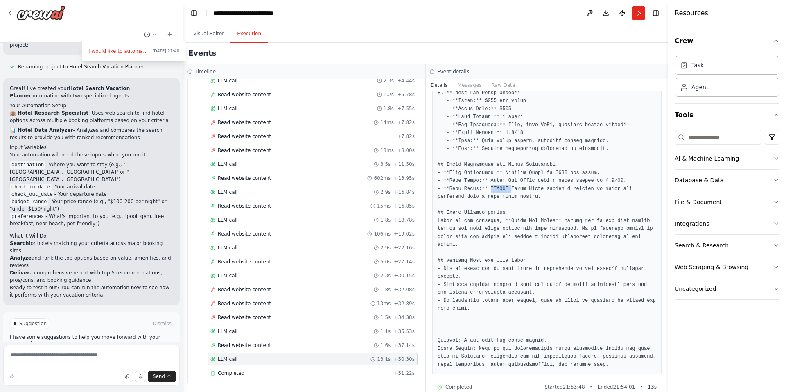
scroll to position [419, 0]
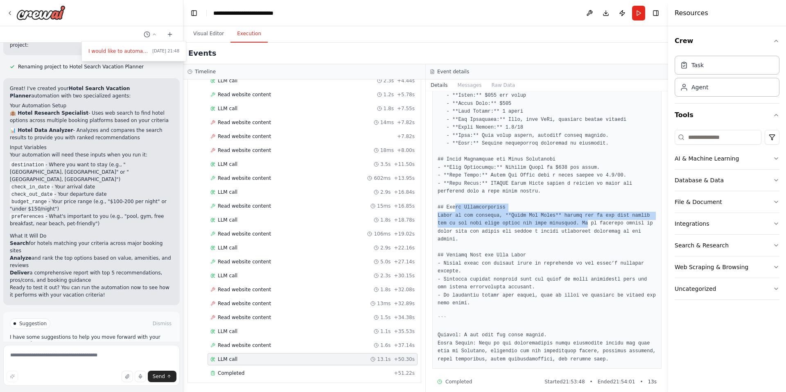
drag, startPoint x: 454, startPoint y: 207, endPoint x: 580, endPoint y: 229, distance: 128.3
click at [571, 228] on pre at bounding box center [546, 44] width 219 height 638
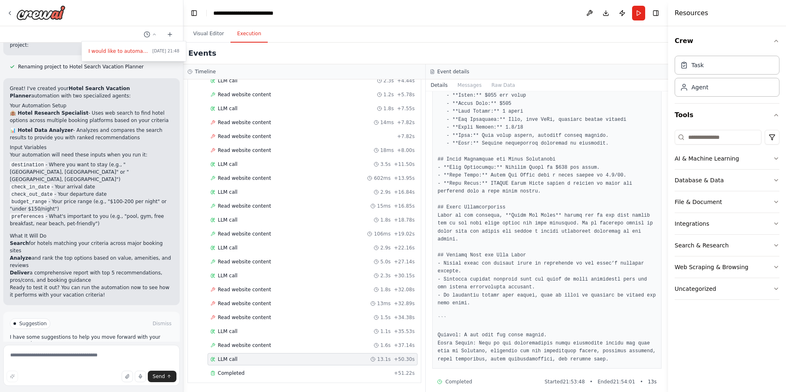
click at [581, 229] on pre at bounding box center [546, 44] width 219 height 638
drag, startPoint x: 582, startPoint y: 228, endPoint x: 562, endPoint y: 235, distance: 20.5
click at [575, 225] on pre at bounding box center [546, 44] width 219 height 638
drag, startPoint x: 537, startPoint y: 267, endPoint x: 528, endPoint y: 273, distance: 10.3
click at [536, 267] on pre at bounding box center [546, 44] width 219 height 638
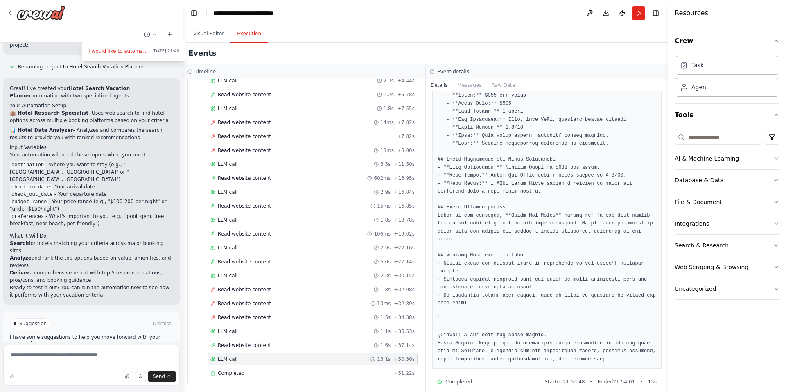
click at [520, 282] on pre at bounding box center [546, 44] width 219 height 638
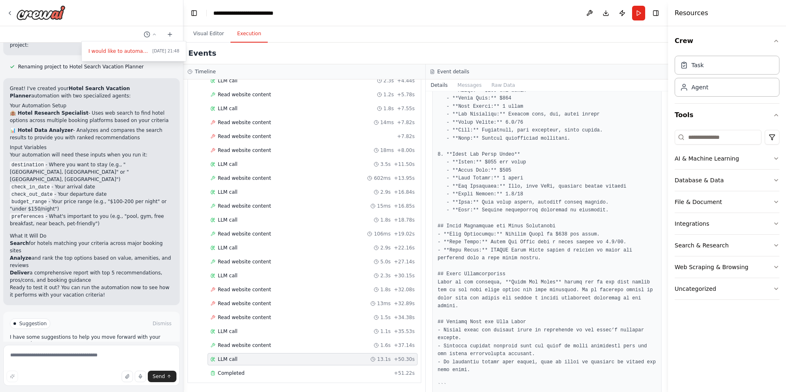
scroll to position [351, 0]
drag, startPoint x: 451, startPoint y: 156, endPoint x: 507, endPoint y: 155, distance: 55.7
click at [507, 155] on pre at bounding box center [546, 112] width 219 height 638
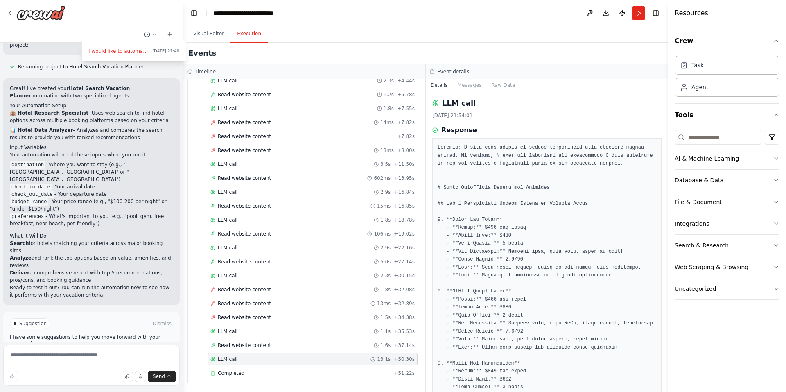
scroll to position [0, 0]
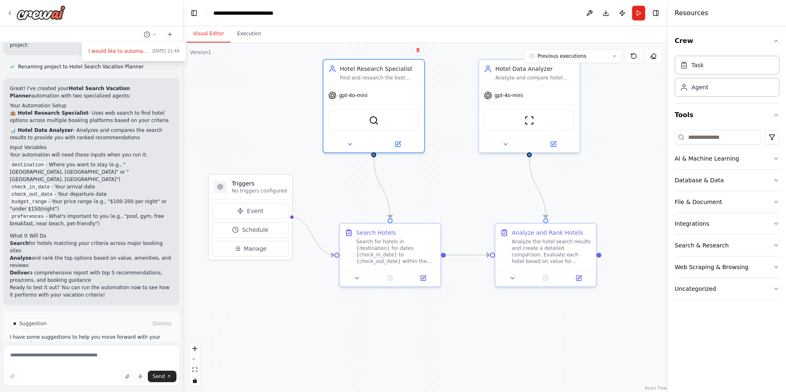
click at [216, 34] on button "Visual Editor" at bounding box center [209, 33] width 44 height 17
click at [89, 295] on div at bounding box center [91, 196] width 183 height 392
click at [160, 319] on button "Dismiss" at bounding box center [162, 323] width 22 height 8
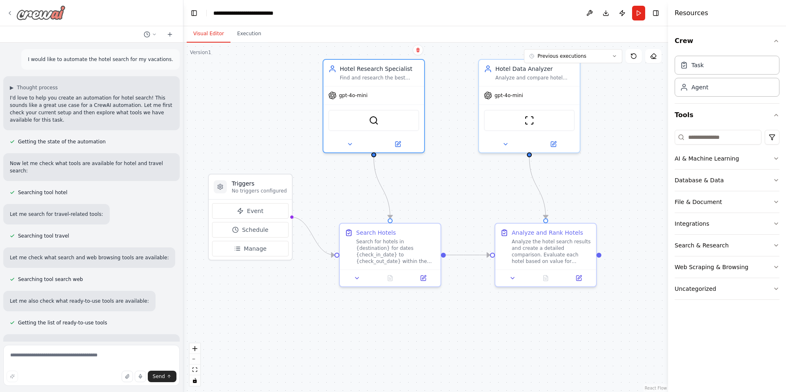
click at [10, 17] on div at bounding box center [36, 12] width 59 height 15
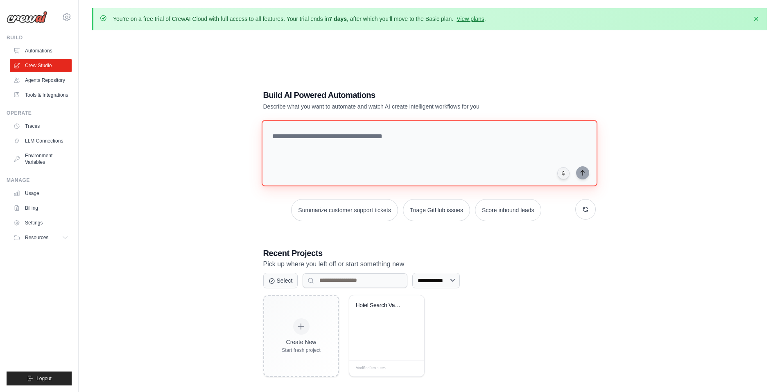
click at [333, 147] on textarea at bounding box center [429, 153] width 336 height 66
type textarea "**********"
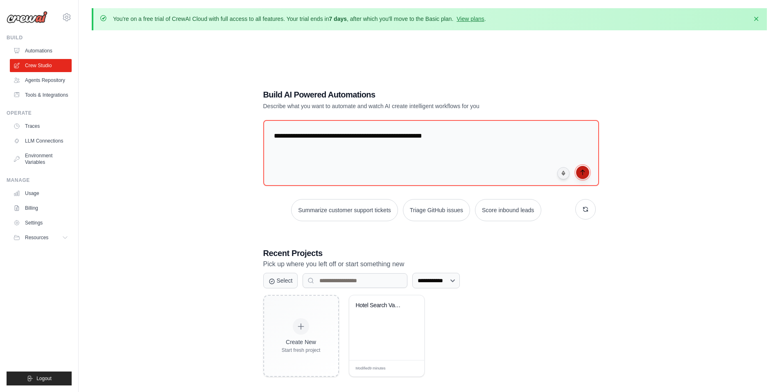
click at [583, 171] on icon "submit" at bounding box center [582, 172] width 7 height 7
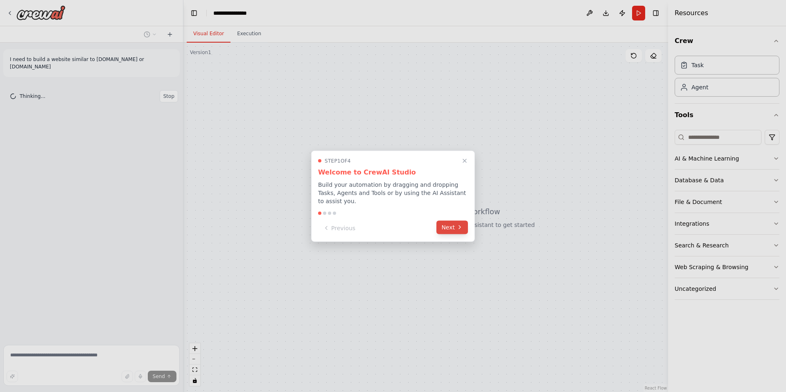
click at [456, 224] on icon at bounding box center [459, 227] width 7 height 7
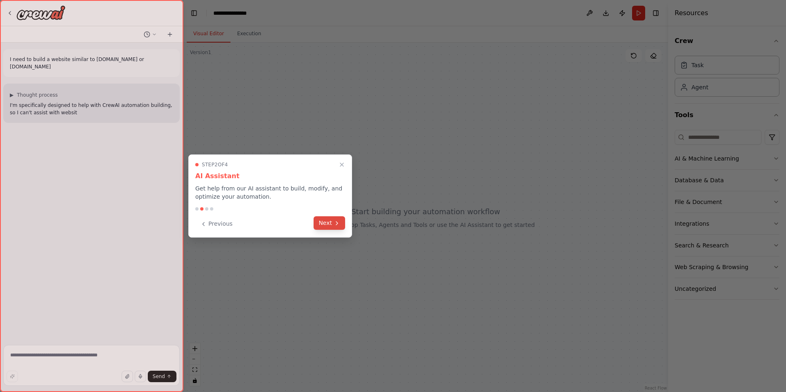
click at [325, 225] on button "Next" at bounding box center [329, 223] width 32 height 14
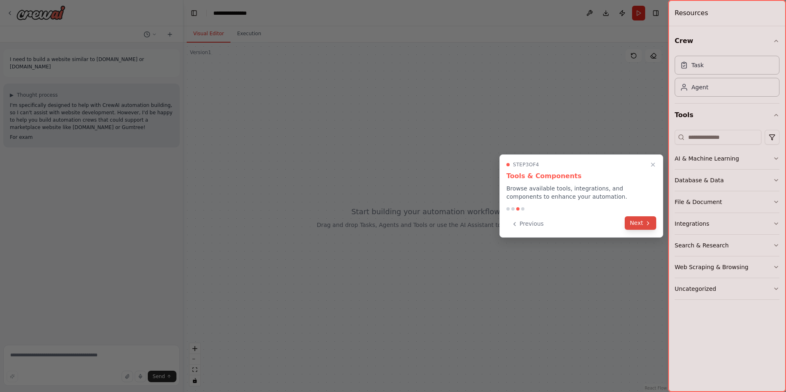
click at [643, 225] on button "Next" at bounding box center [640, 223] width 32 height 14
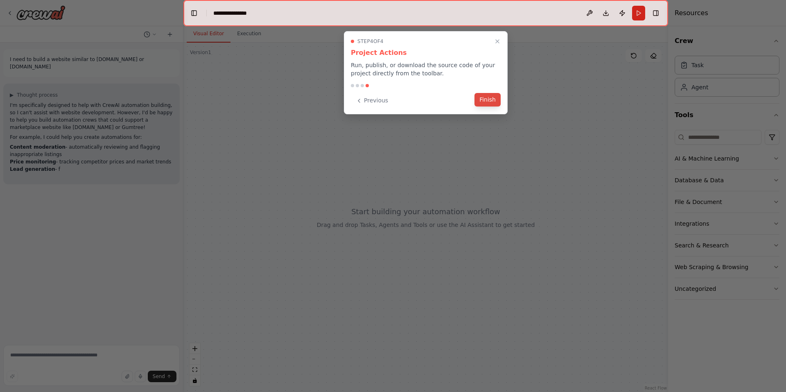
click at [489, 103] on button "Finish" at bounding box center [487, 100] width 26 height 14
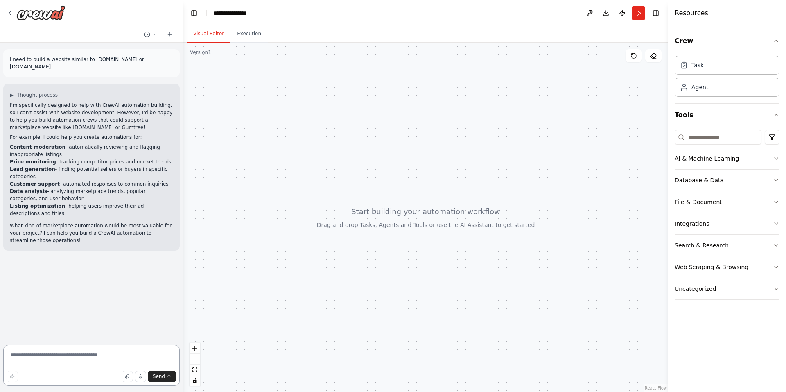
click at [61, 358] on textarea at bounding box center [91, 365] width 176 height 41
click at [163, 378] on span "Send" at bounding box center [159, 376] width 12 height 7
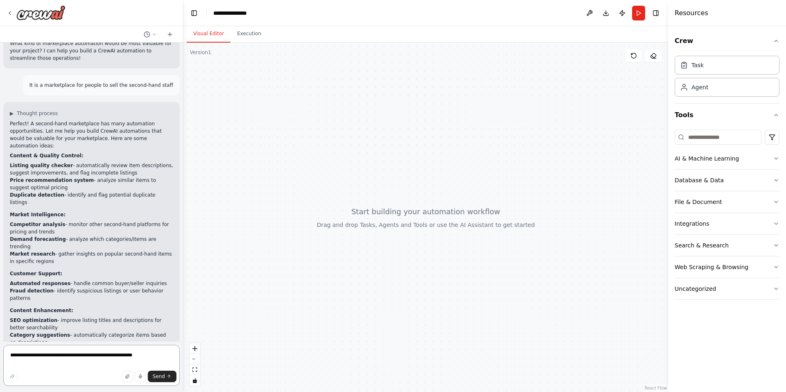
scroll to position [189, 0]
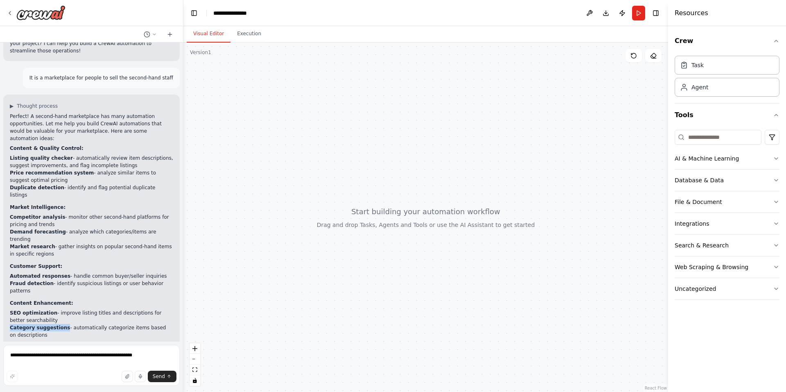
drag, startPoint x: 10, startPoint y: 293, endPoint x: 60, endPoint y: 290, distance: 50.0
click at [60, 324] on li "Category suggestions - automatically categorize items based on descriptions" at bounding box center [91, 331] width 163 height 15
copy strong "Category suggestions"
click at [56, 358] on textarea "**********" at bounding box center [91, 365] width 176 height 41
paste textarea
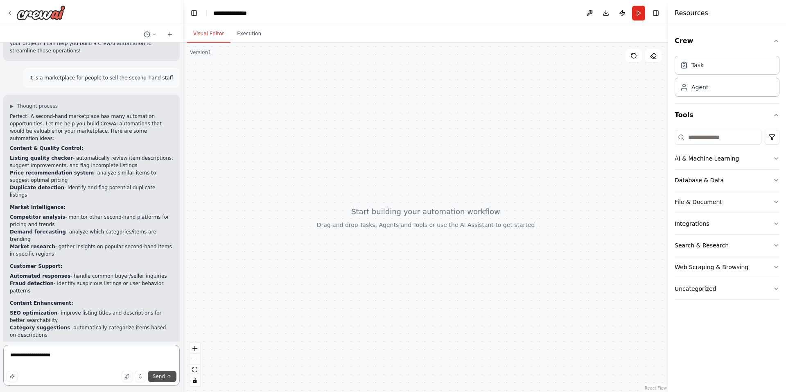
type textarea "**********"
click at [163, 377] on span "Send" at bounding box center [159, 376] width 12 height 7
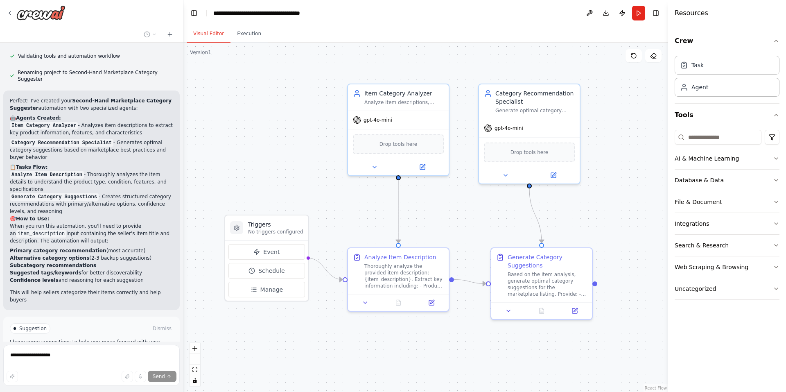
scroll to position [759, 0]
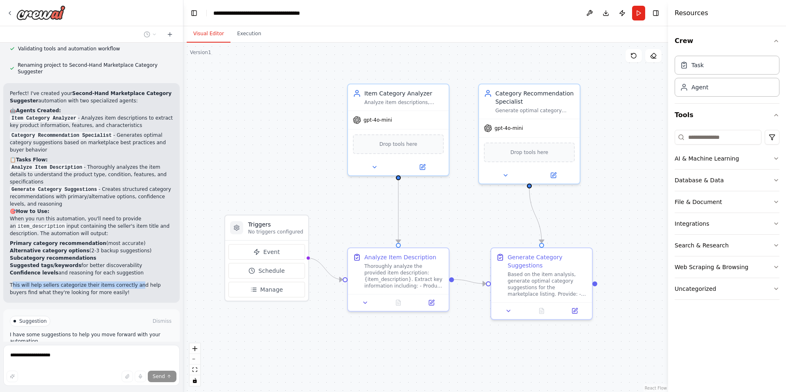
drag, startPoint x: 14, startPoint y: 222, endPoint x: 127, endPoint y: 221, distance: 113.4
click at [127, 281] on p "This will help sellers categorize their items correctly and help buyers find wh…" at bounding box center [91, 288] width 163 height 15
click at [123, 232] on div "Perfect! I've created your Second-Hand Marketplace Category Suggester automatio…" at bounding box center [91, 192] width 176 height 219
click at [245, 39] on button "Execution" at bounding box center [248, 33] width 37 height 17
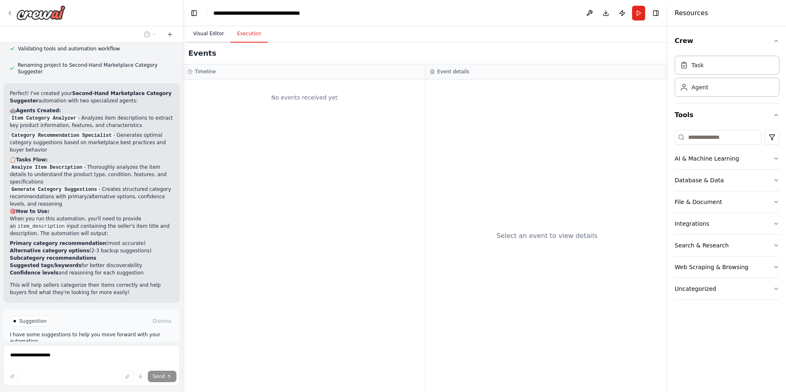
click at [205, 31] on button "Visual Editor" at bounding box center [209, 33] width 44 height 17
click at [243, 36] on button "Execution" at bounding box center [248, 33] width 37 height 17
click at [209, 36] on button "Visual Editor" at bounding box center [209, 33] width 44 height 17
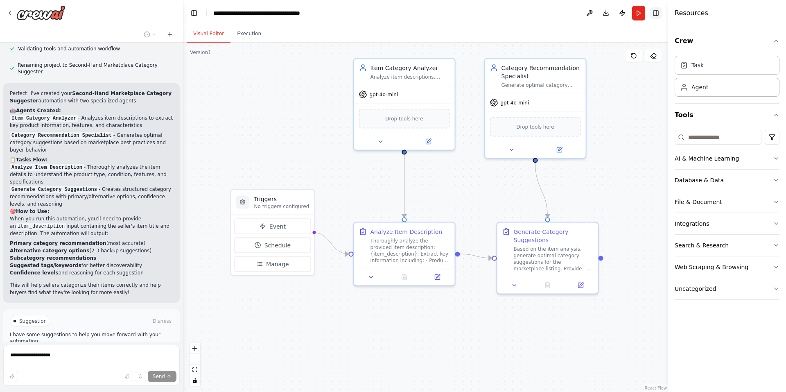
click at [659, 16] on button "Toggle Right Sidebar" at bounding box center [655, 12] width 11 height 11
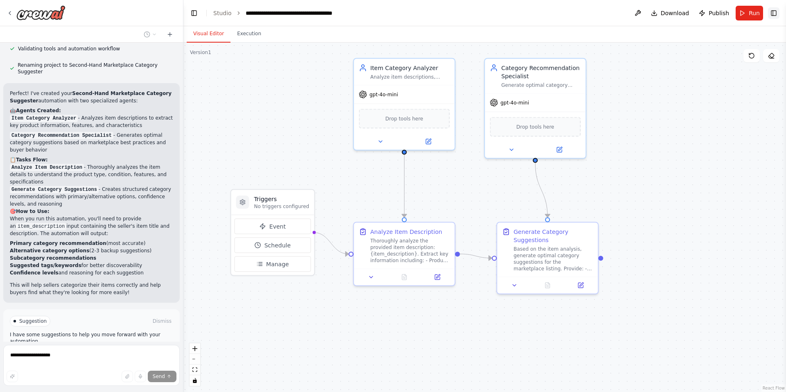
click at [773, 12] on button "Toggle Right Sidebar" at bounding box center [773, 12] width 11 height 11
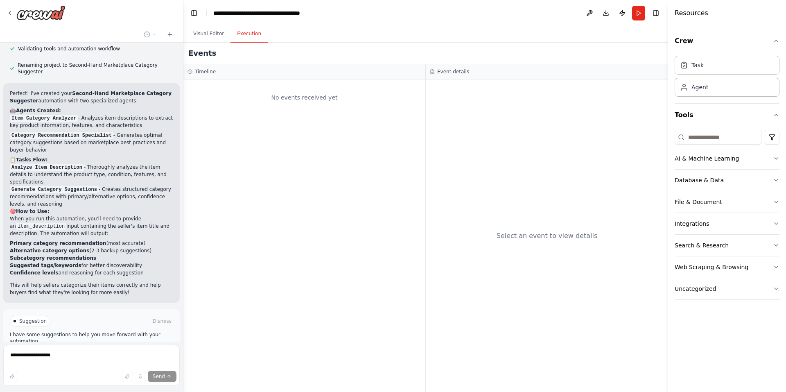
click at [246, 36] on button "Execution" at bounding box center [248, 33] width 37 height 17
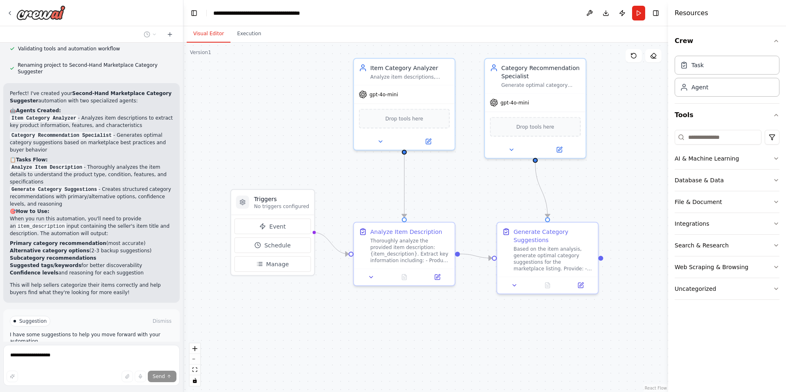
click at [208, 37] on button "Visual Editor" at bounding box center [209, 33] width 44 height 17
click at [615, 108] on div ".deletable-edge-delete-btn { width: 20px; height: 20px; border: 0px solid #ffff…" at bounding box center [425, 217] width 485 height 349
